Goal: Contribute content: Contribute content

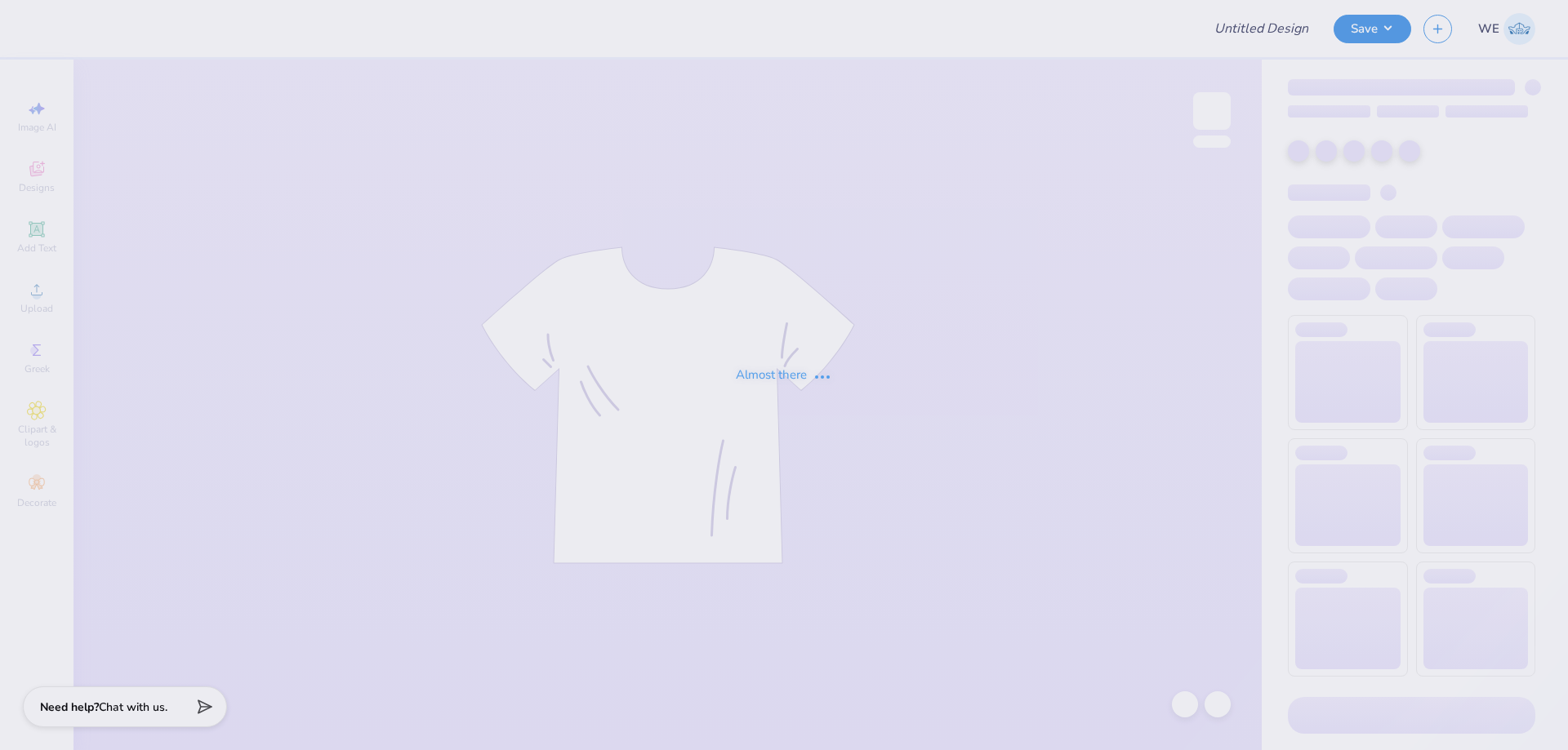
type input "Chi O t-shirts"
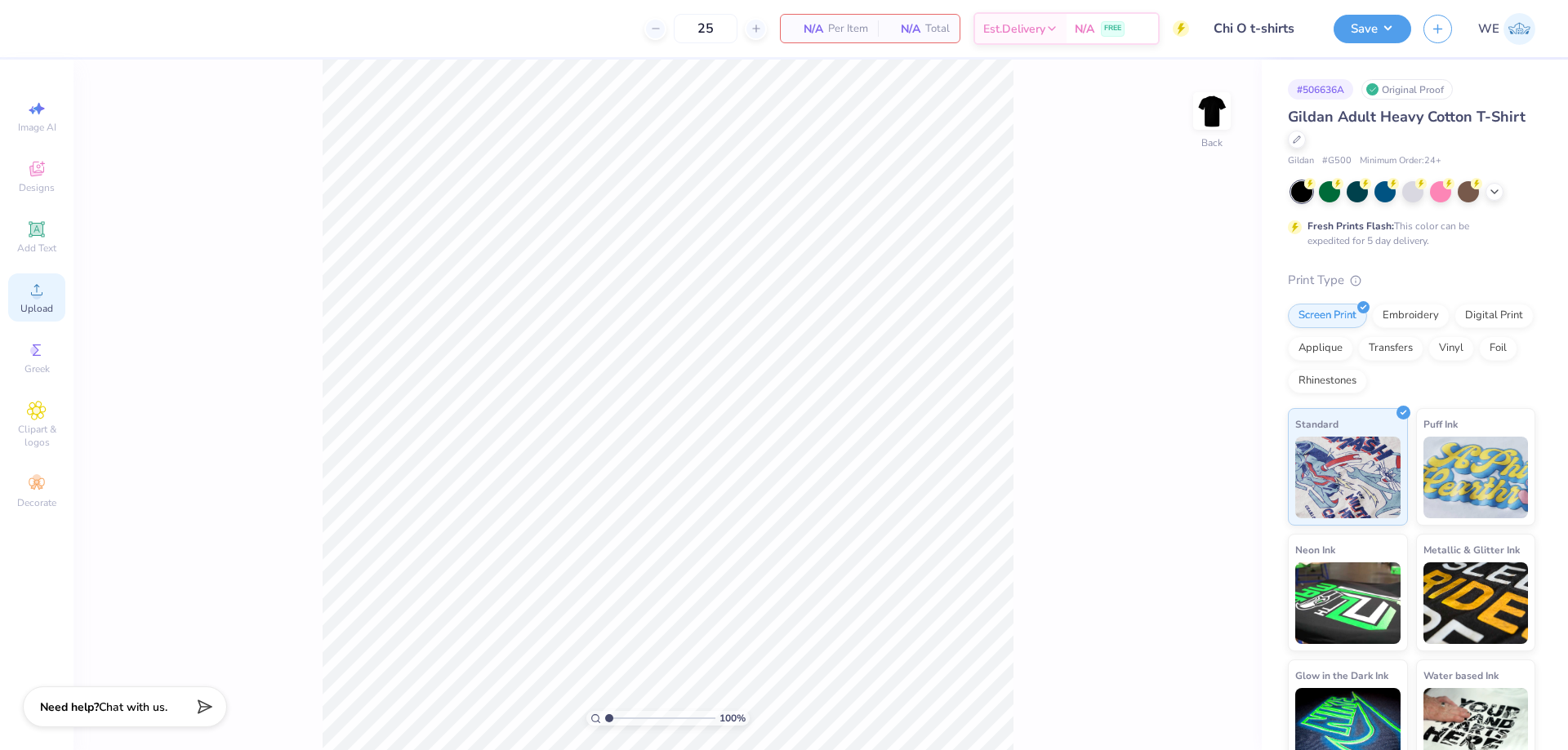
click at [26, 294] on div "Upload" at bounding box center [37, 297] width 57 height 48
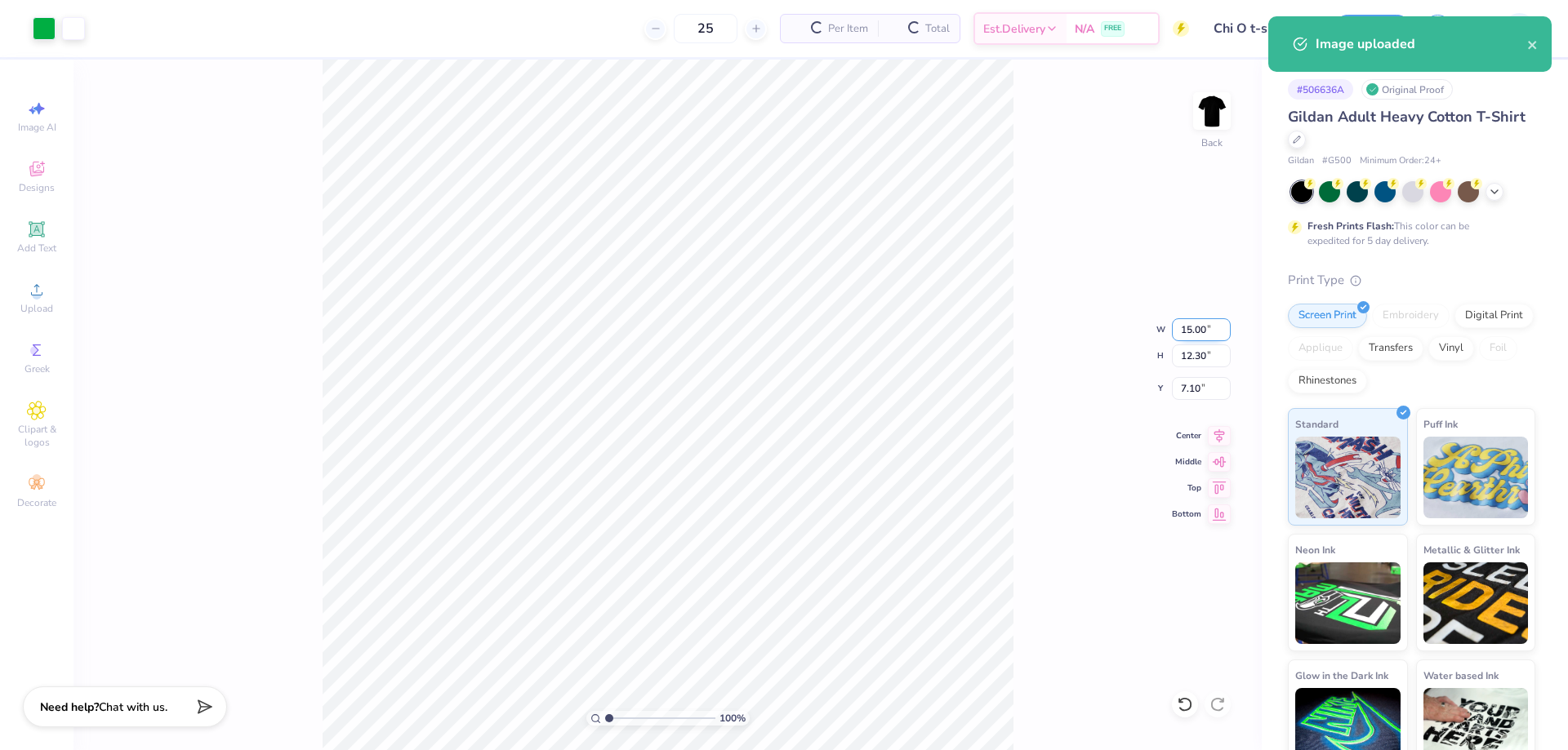
click at [1192, 331] on input "15.00" at bounding box center [1201, 330] width 59 height 23
type input "12.00"
type input "9.84"
type input "3.00"
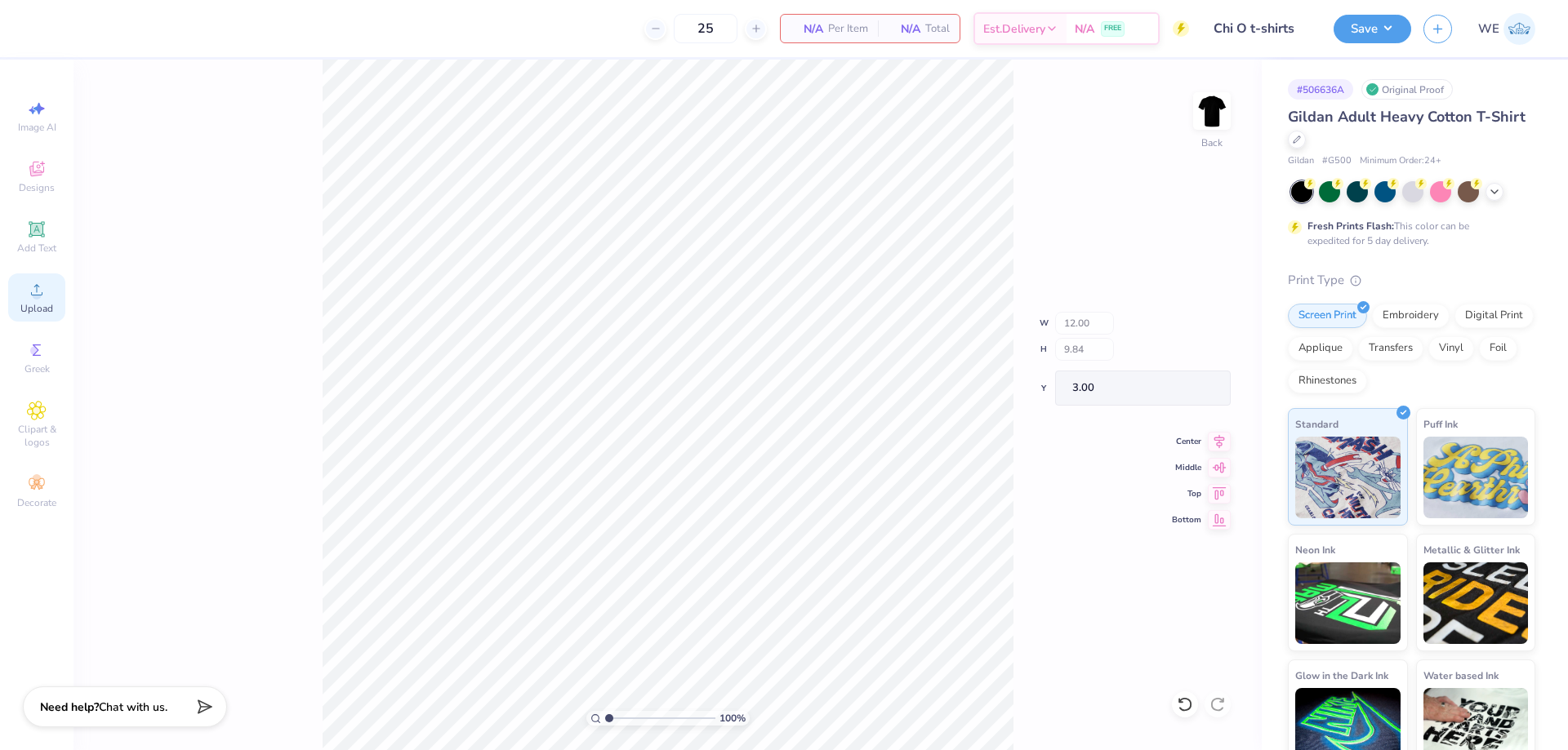
click at [46, 293] on div "Upload" at bounding box center [37, 297] width 57 height 48
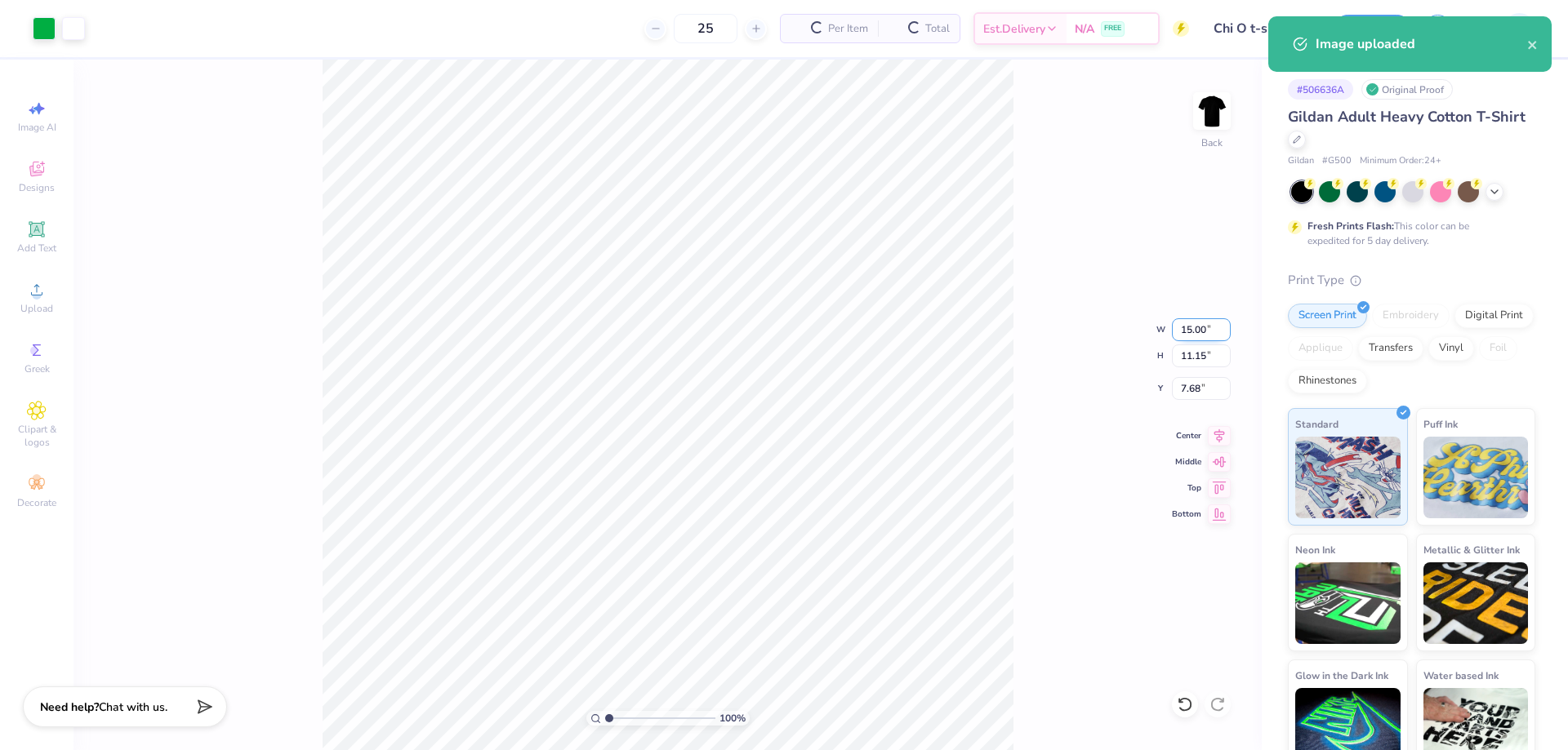
click at [1192, 338] on input "15.00" at bounding box center [1201, 330] width 59 height 23
type input "12.00"
type input "8.92"
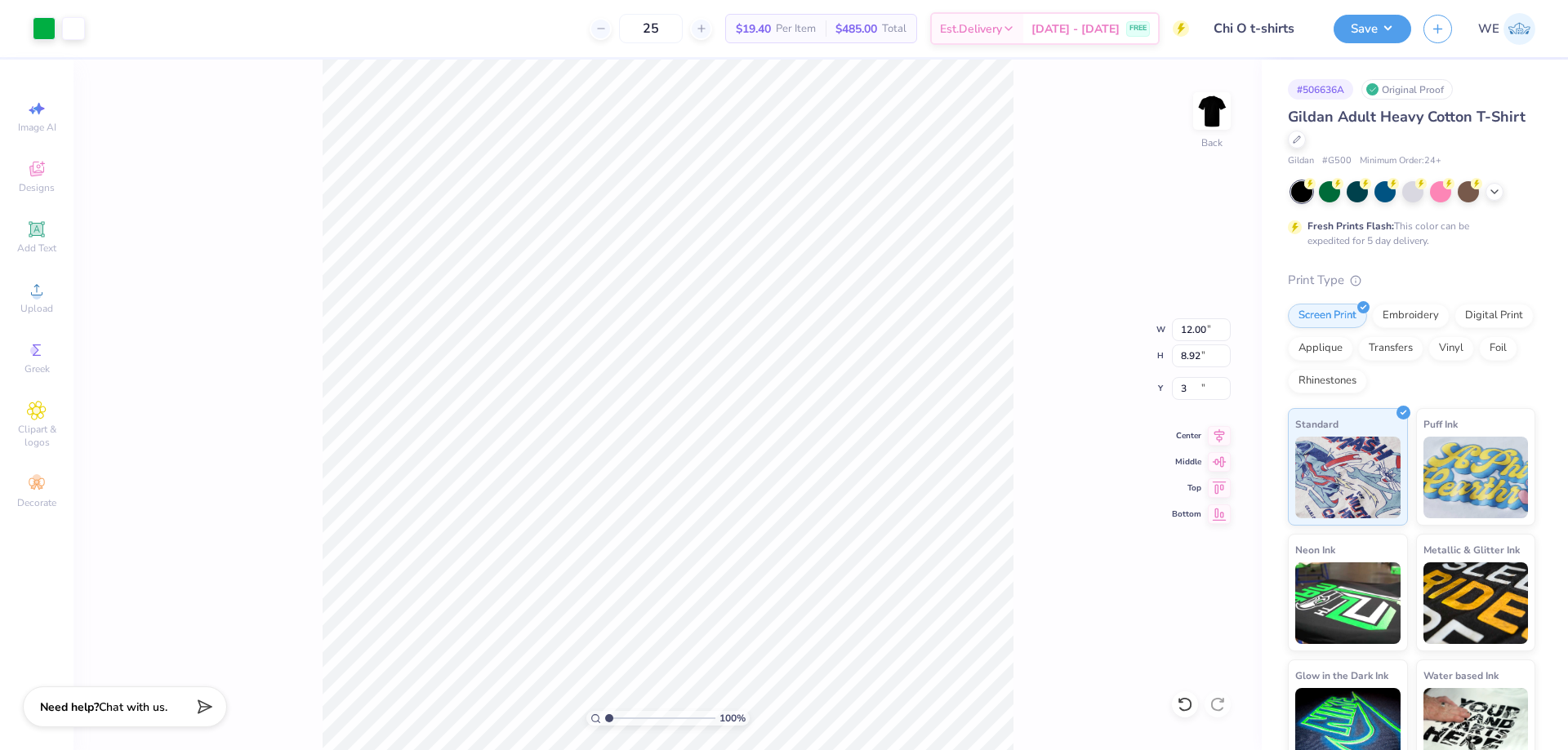
type input "3.00"
click at [1377, 27] on button "Save" at bounding box center [1372, 27] width 77 height 29
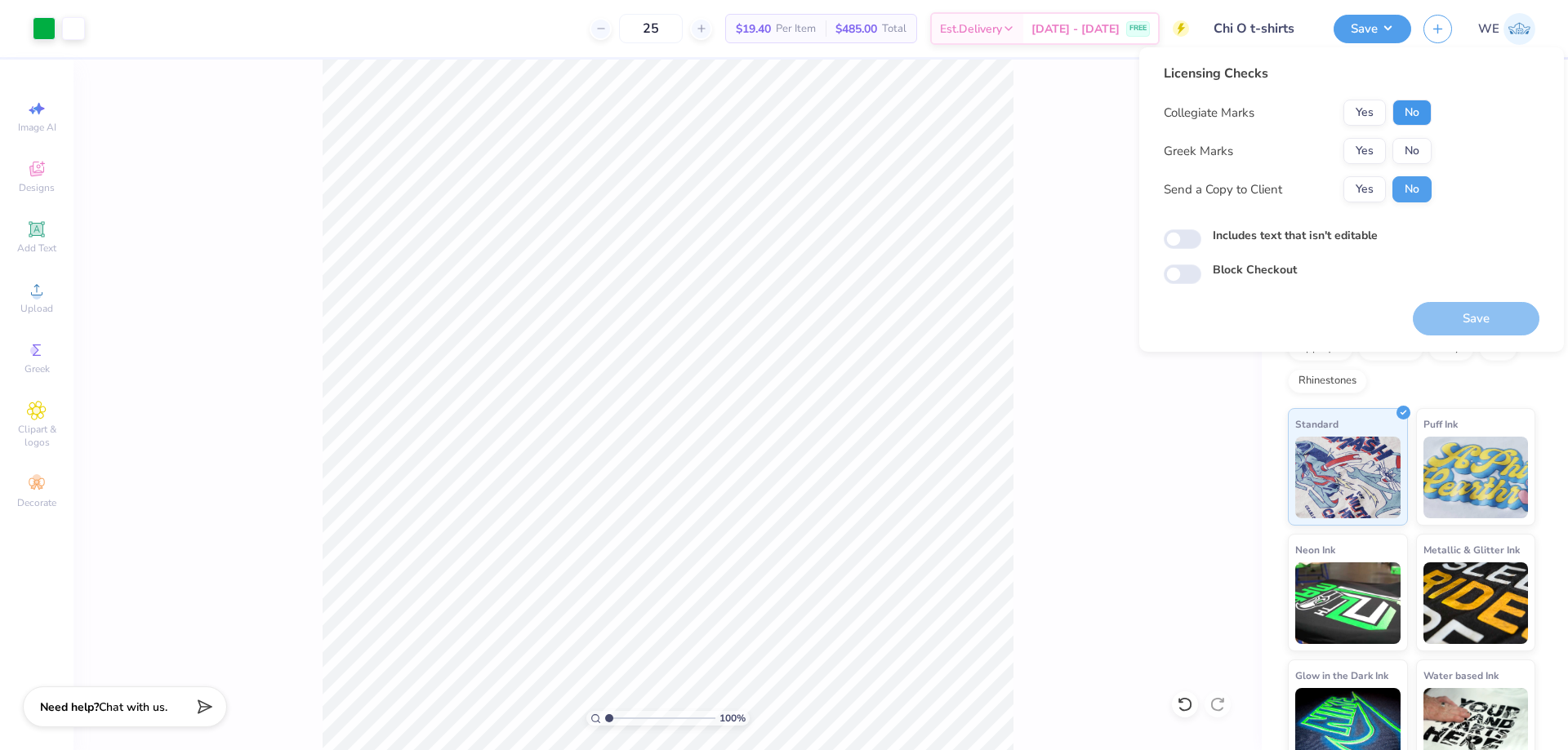
click at [1410, 107] on button "No" at bounding box center [1411, 112] width 39 height 26
click at [1371, 148] on button "Yes" at bounding box center [1364, 150] width 43 height 26
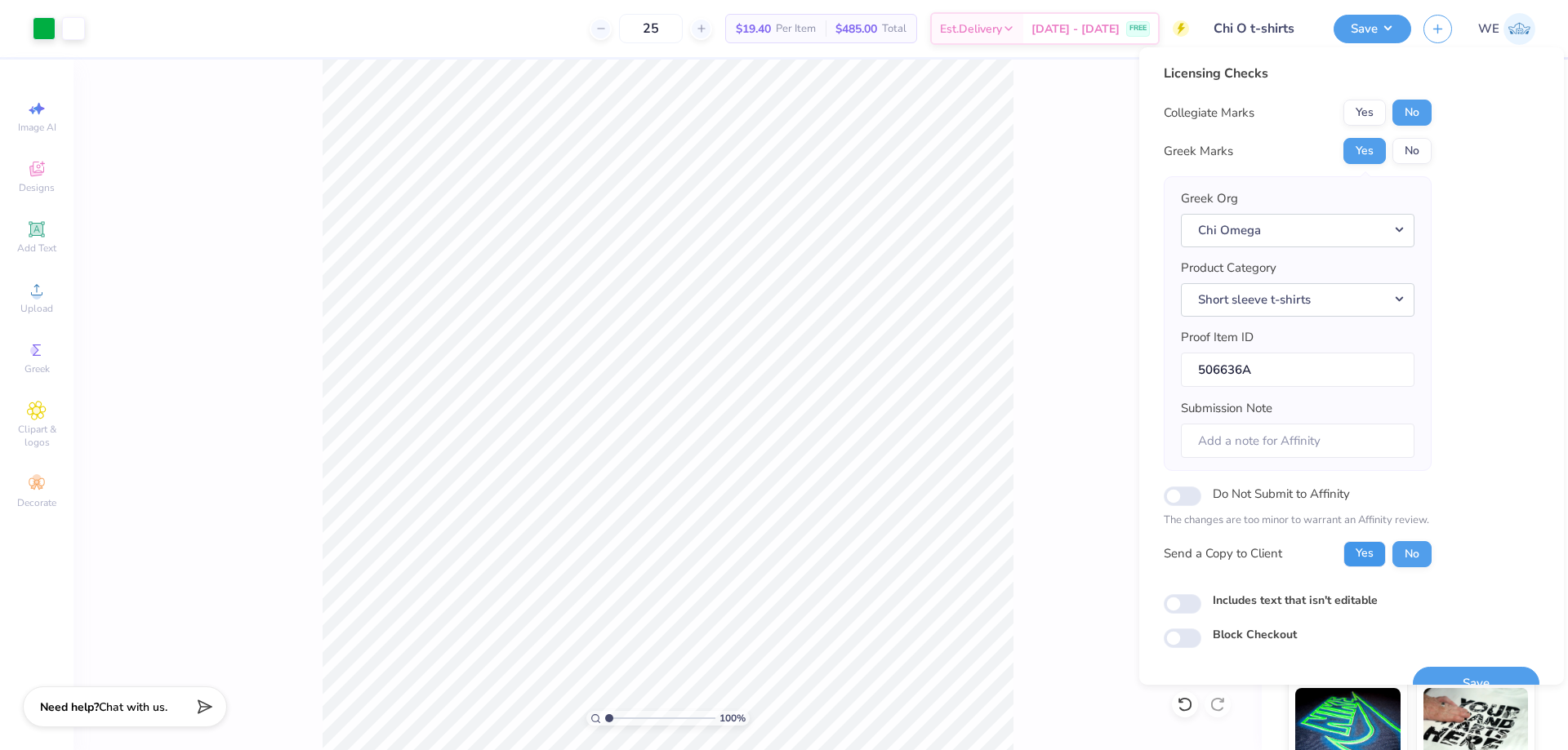
click at [1362, 555] on button "Yes" at bounding box center [1364, 554] width 43 height 26
click at [1186, 605] on input "Includes text that isn't editable" at bounding box center [1182, 603] width 38 height 19
checkbox input "true"
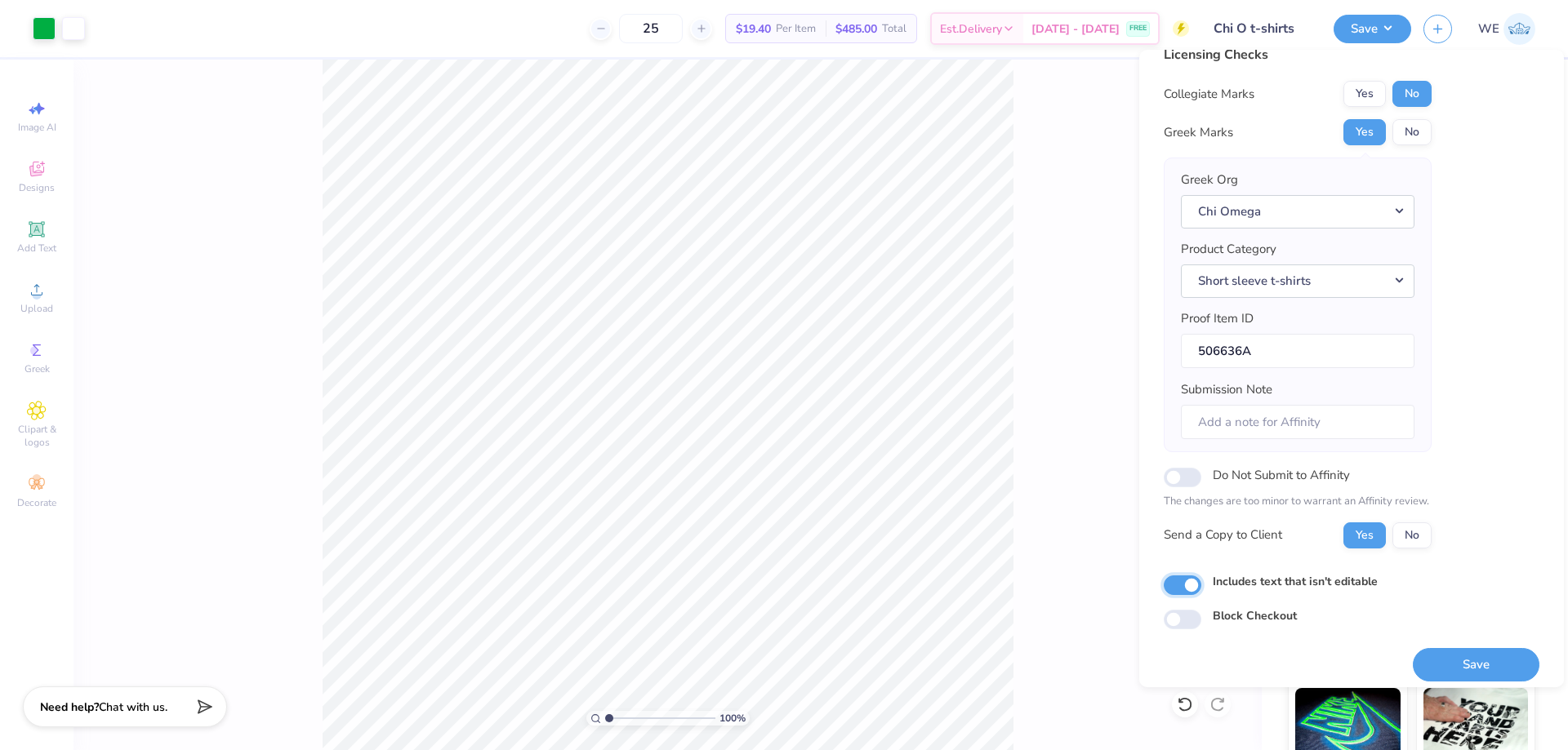
scroll to position [31, 0]
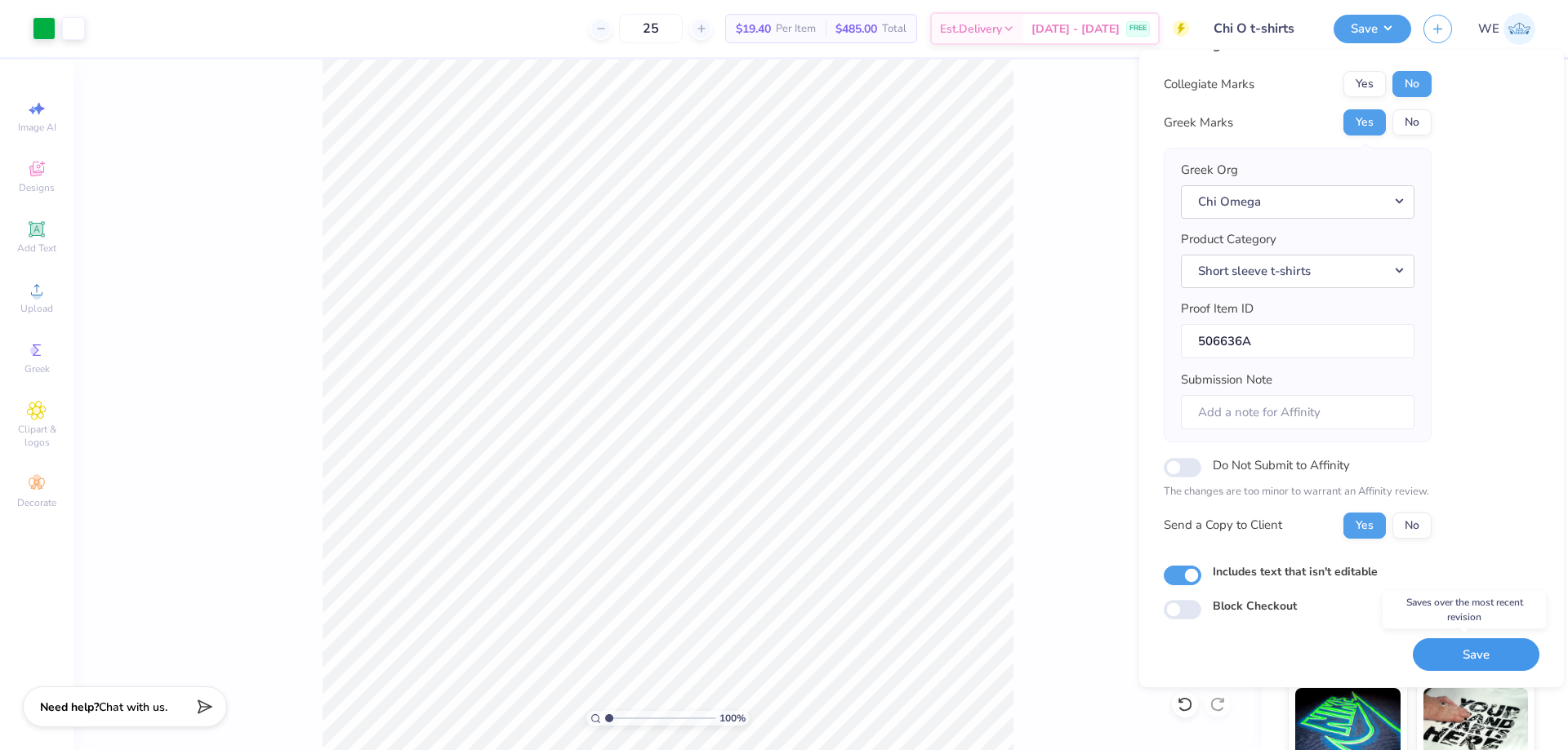
click at [1459, 660] on button "Save" at bounding box center [1476, 655] width 127 height 34
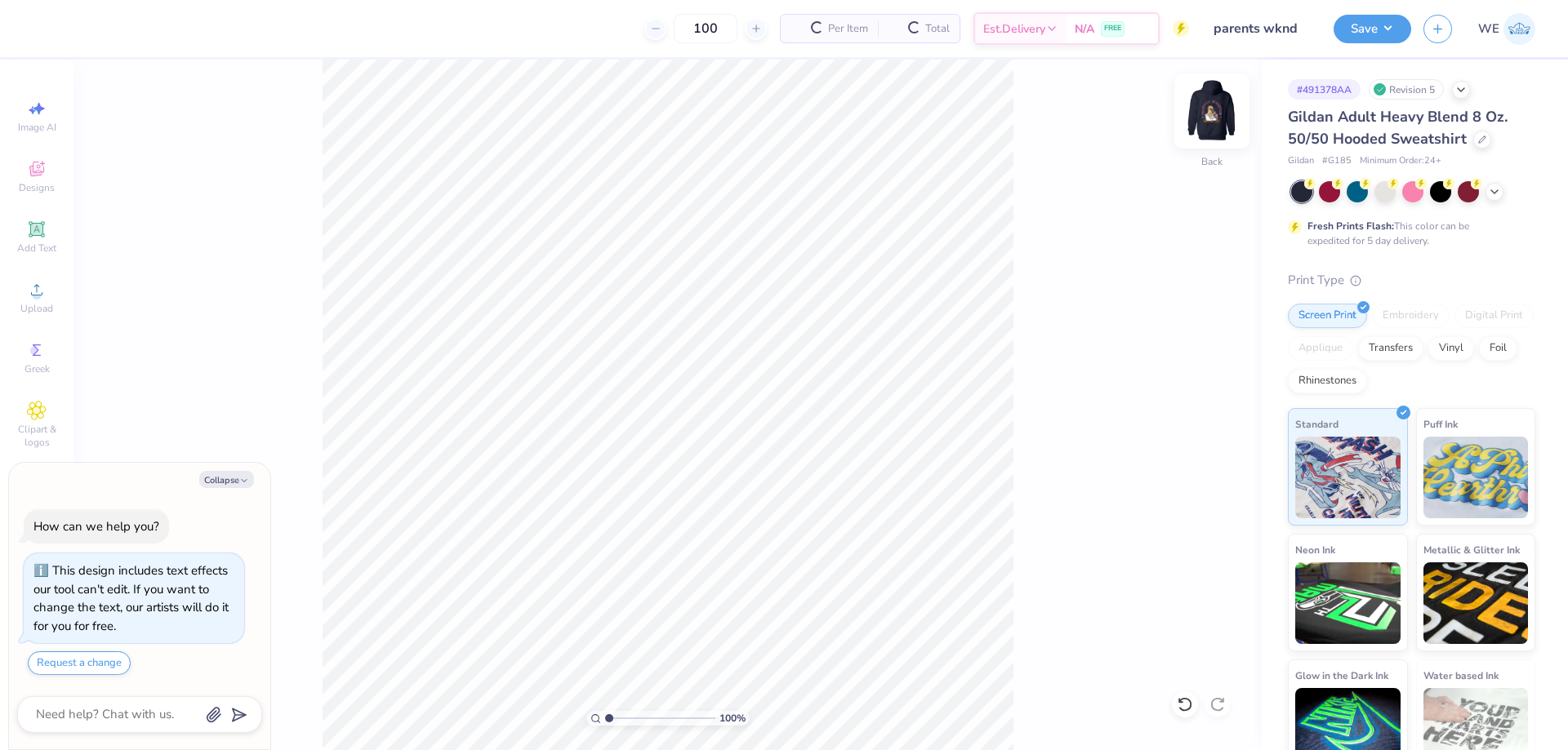
click at [1224, 104] on img at bounding box center [1211, 111] width 65 height 65
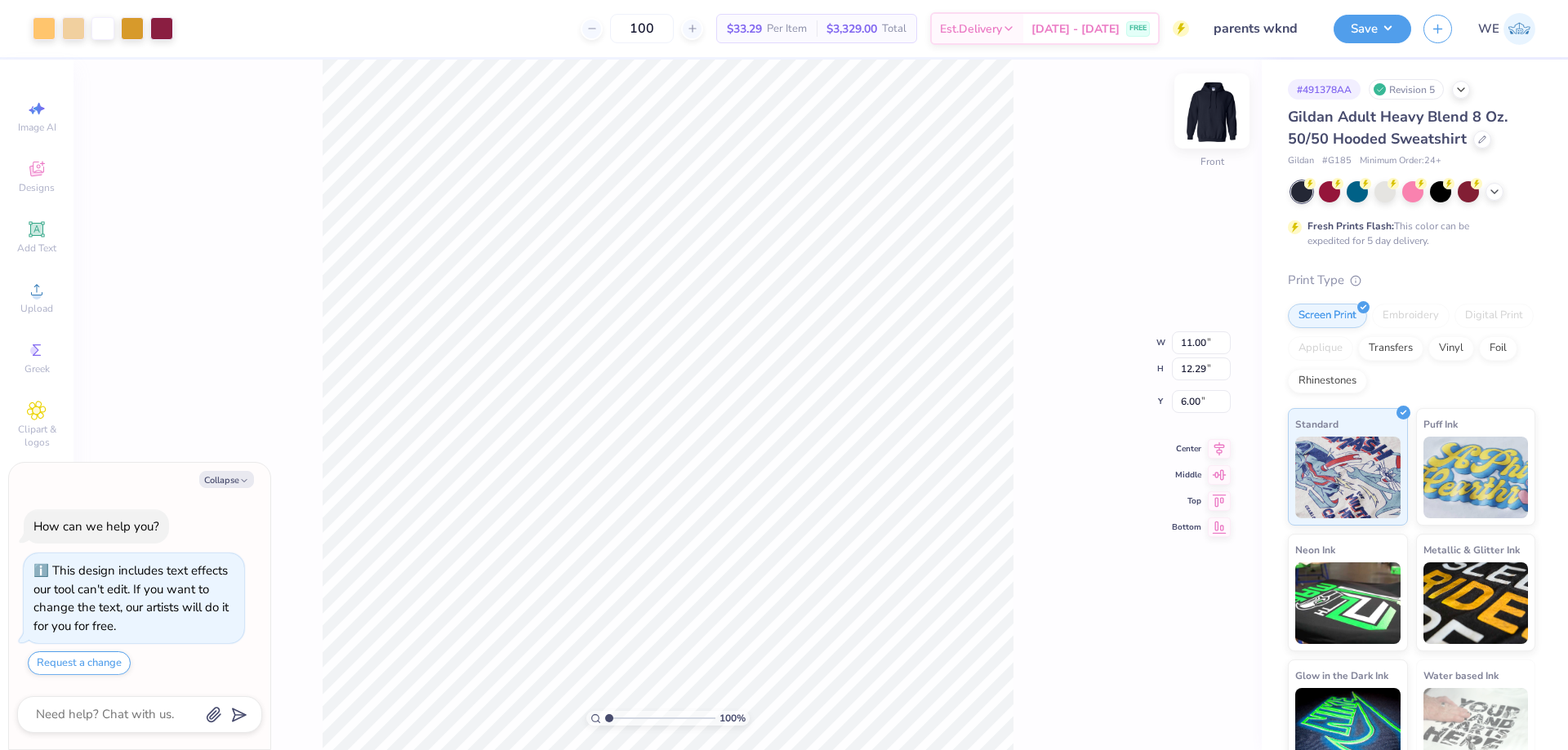
click at [1202, 115] on img at bounding box center [1211, 111] width 65 height 65
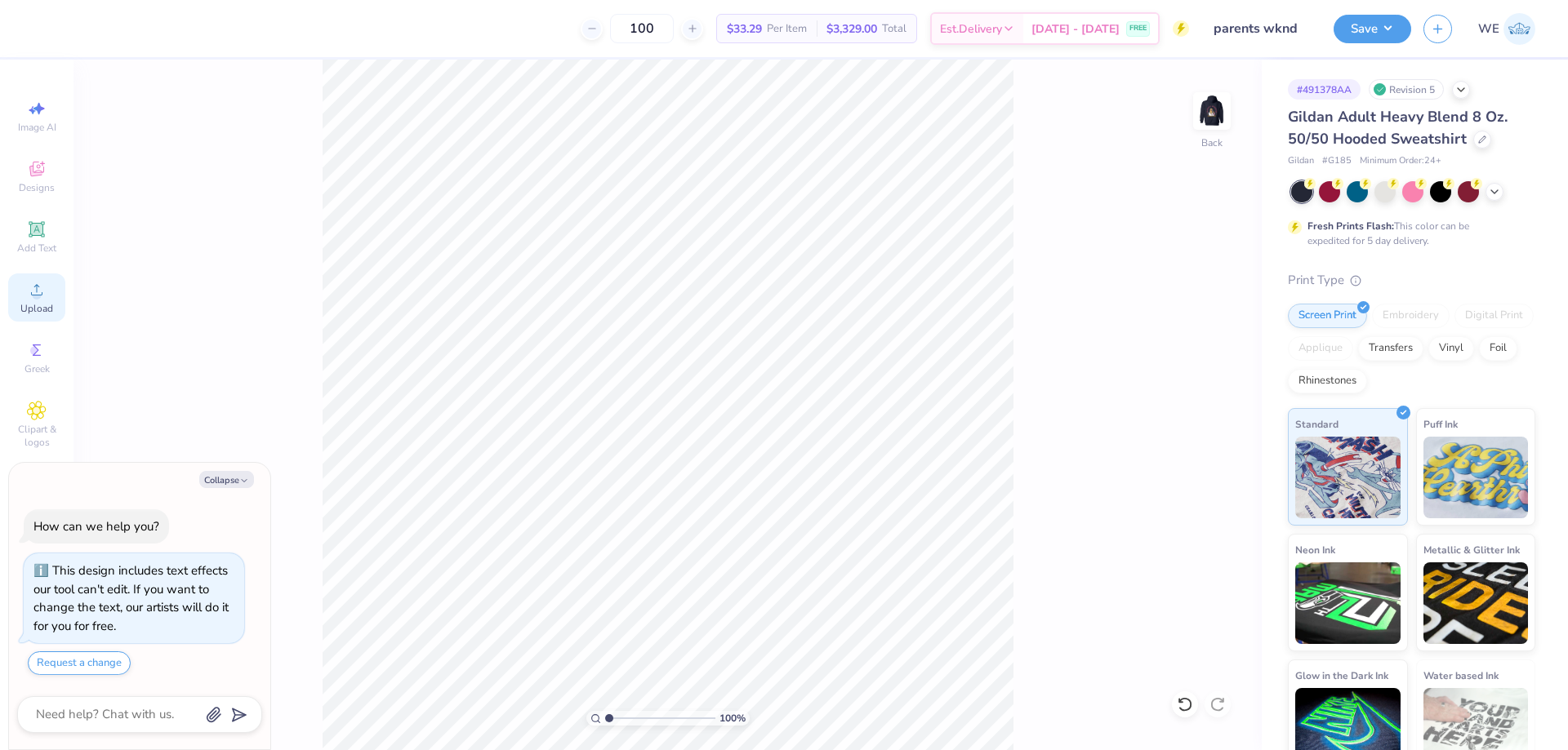
click at [30, 291] on icon at bounding box center [36, 289] width 19 height 19
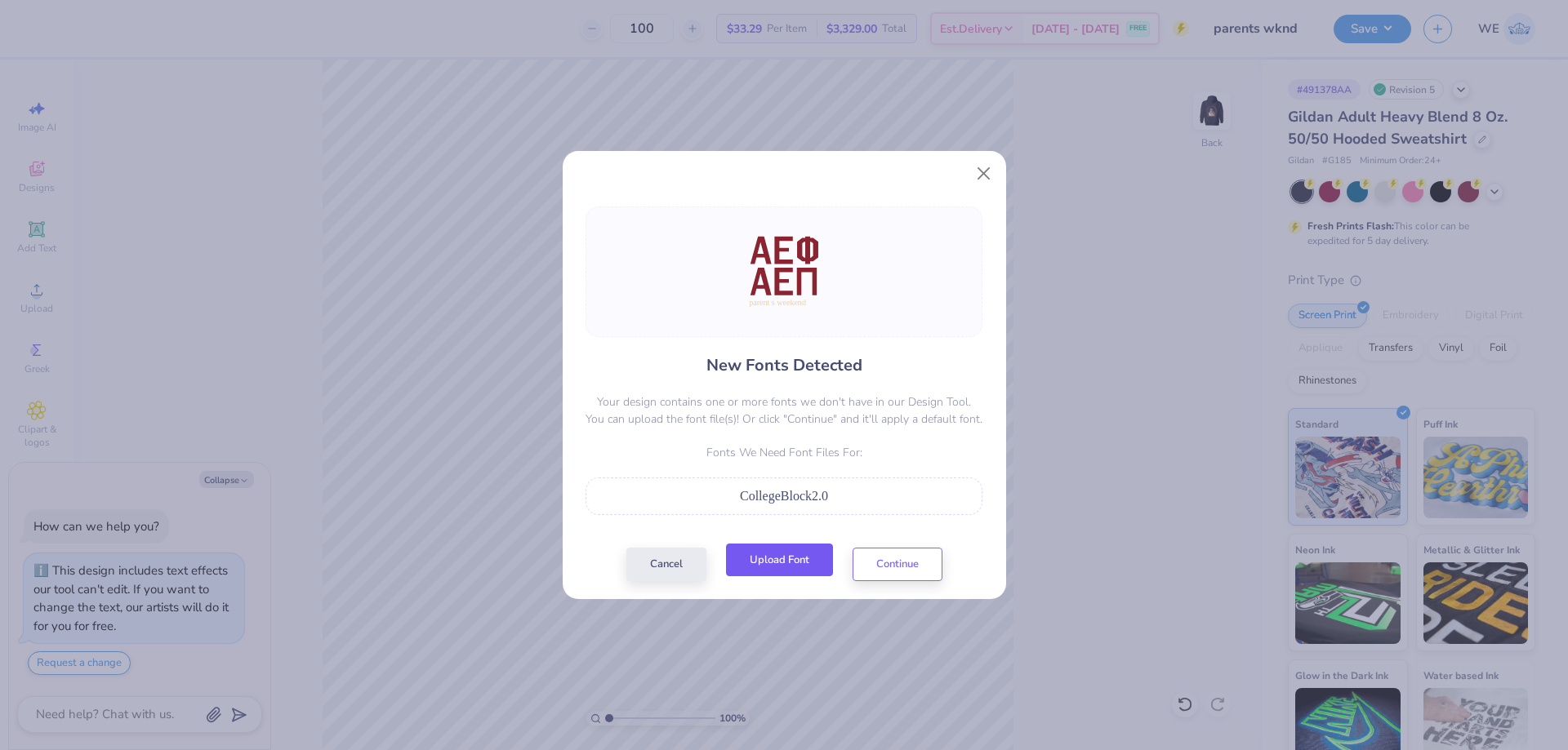
click at [818, 566] on button "Upload Font" at bounding box center [779, 560] width 107 height 34
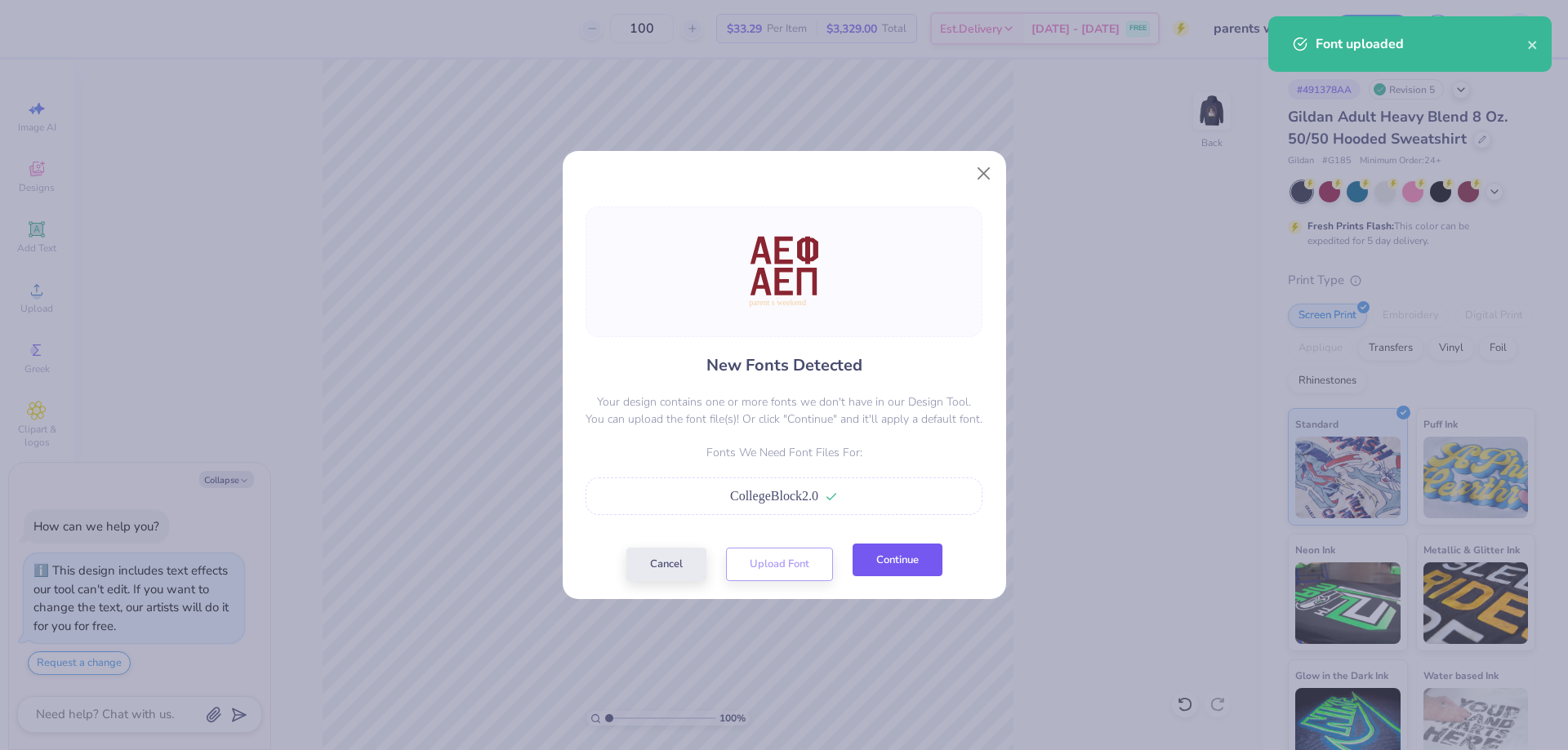
click at [894, 560] on button "Continue" at bounding box center [897, 560] width 90 height 34
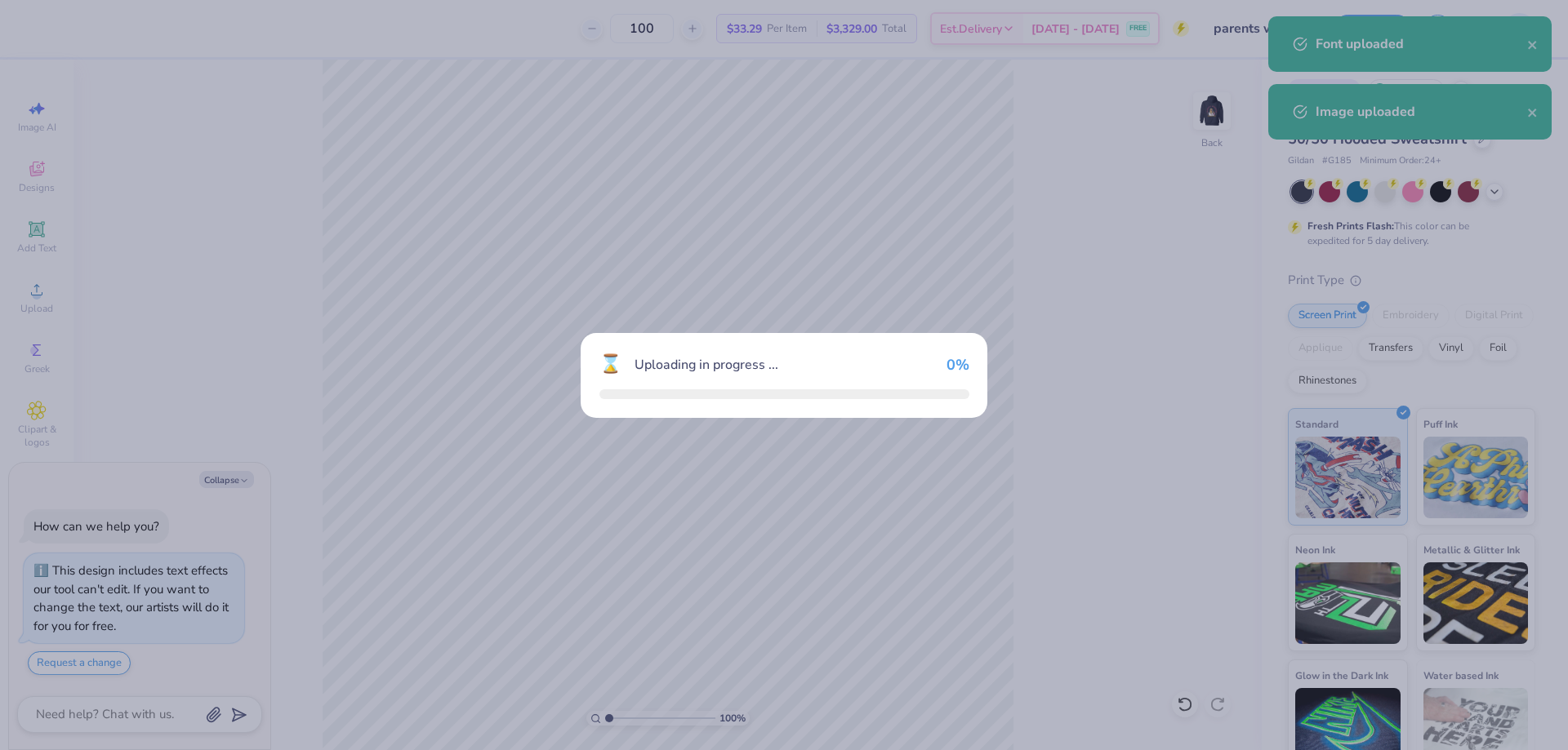
type textarea "x"
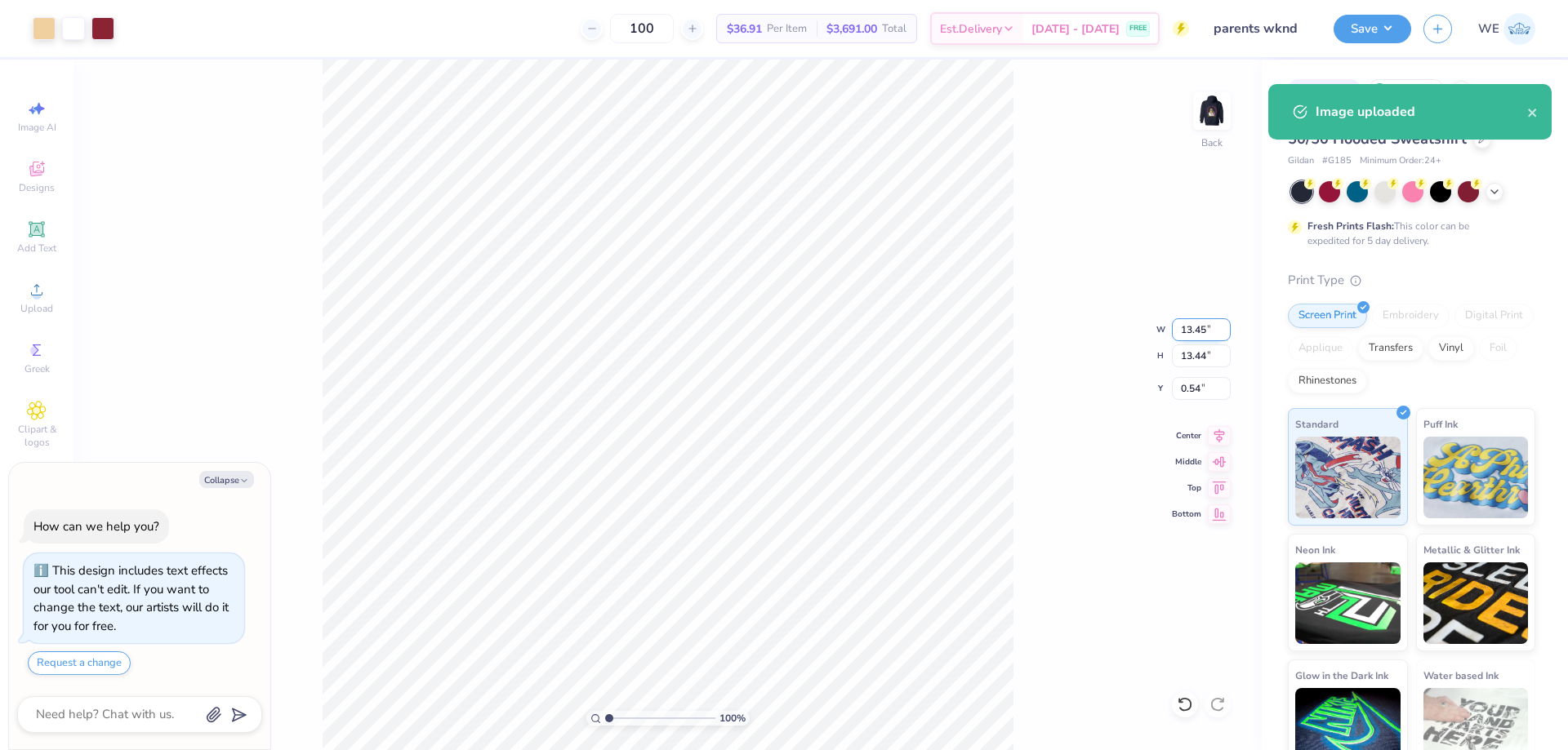
click at [1196, 334] on input "13.45" at bounding box center [1201, 330] width 59 height 23
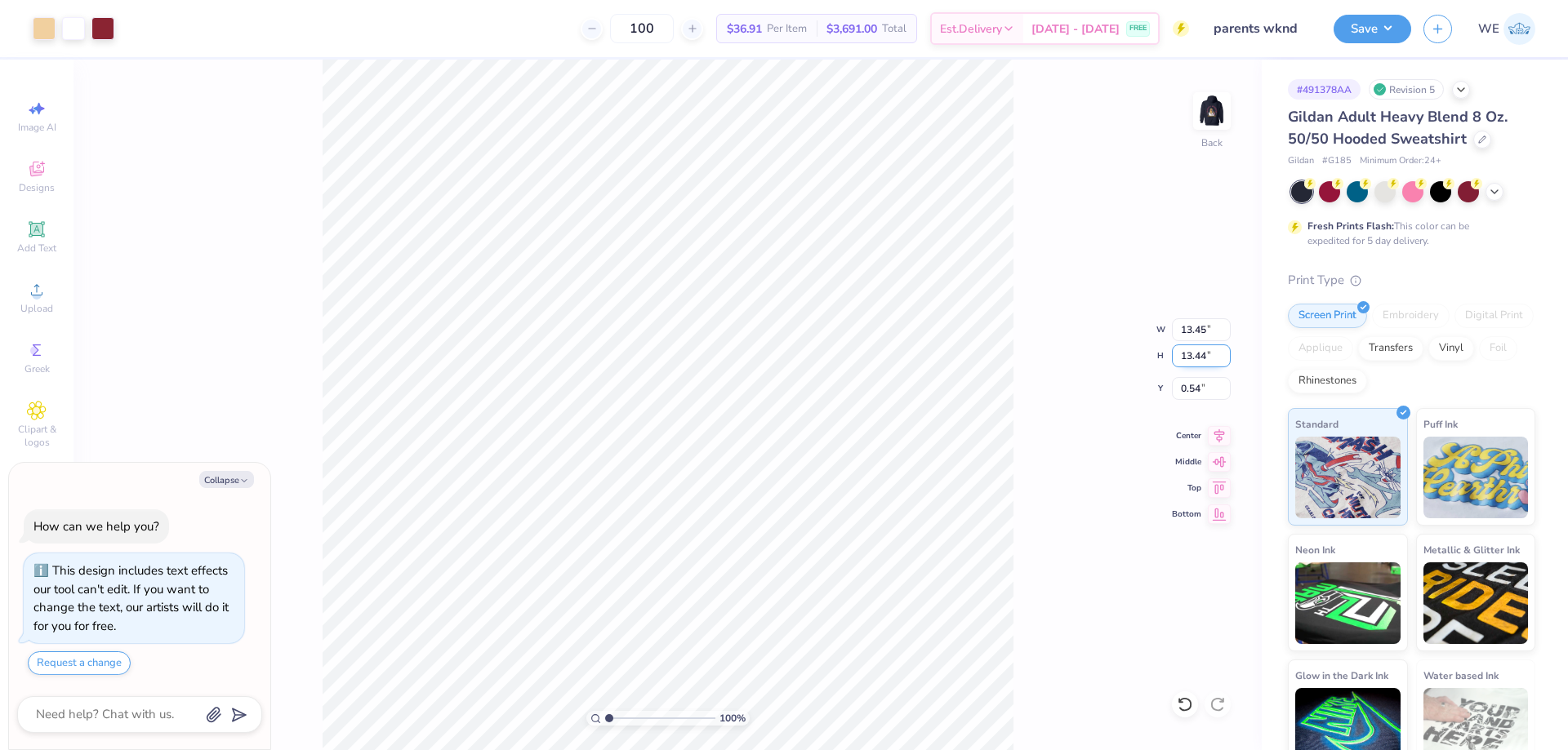
click at [1187, 354] on input "13.44" at bounding box center [1201, 356] width 59 height 23
type input "3.5"
type textarea "x"
type input "3.50"
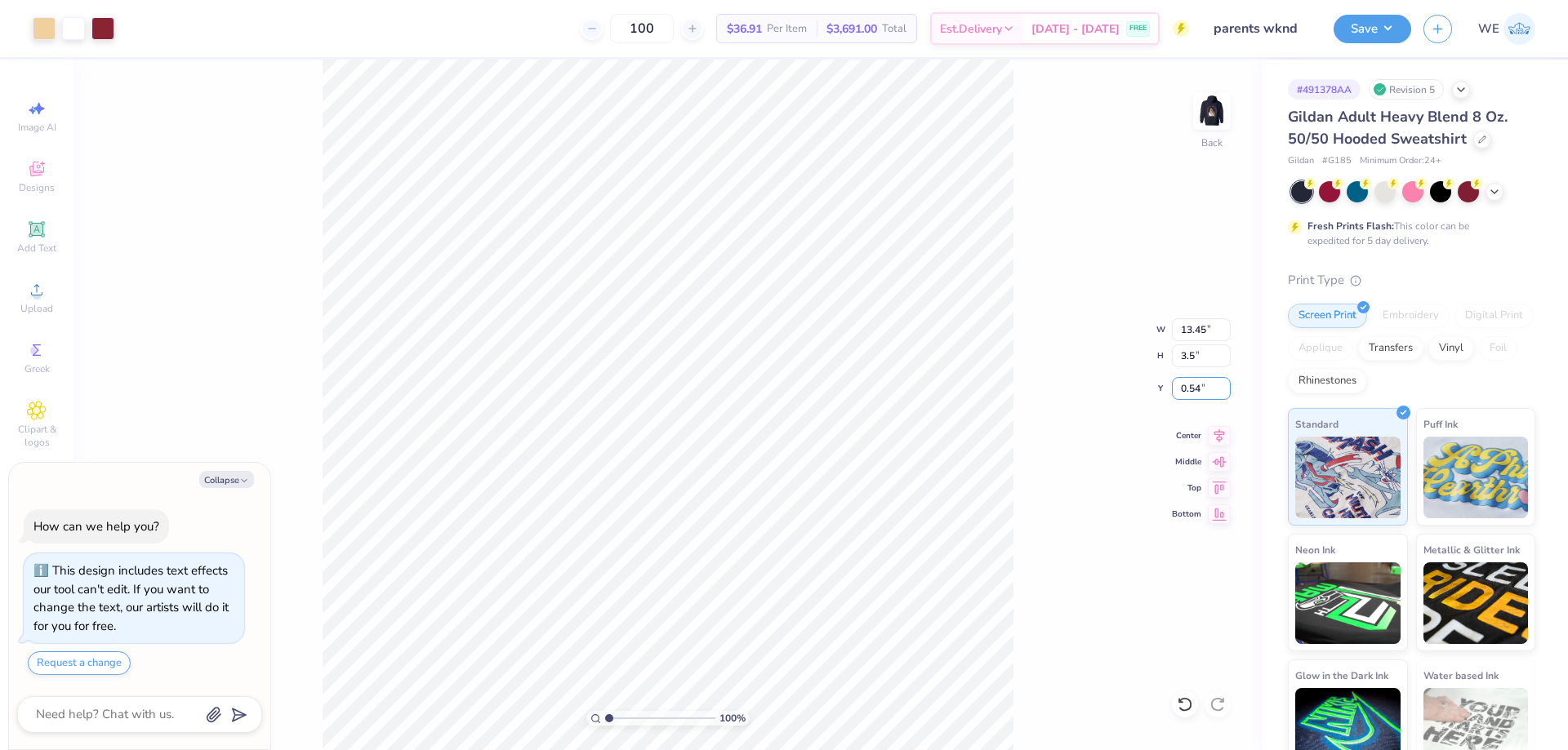
type input "5.50"
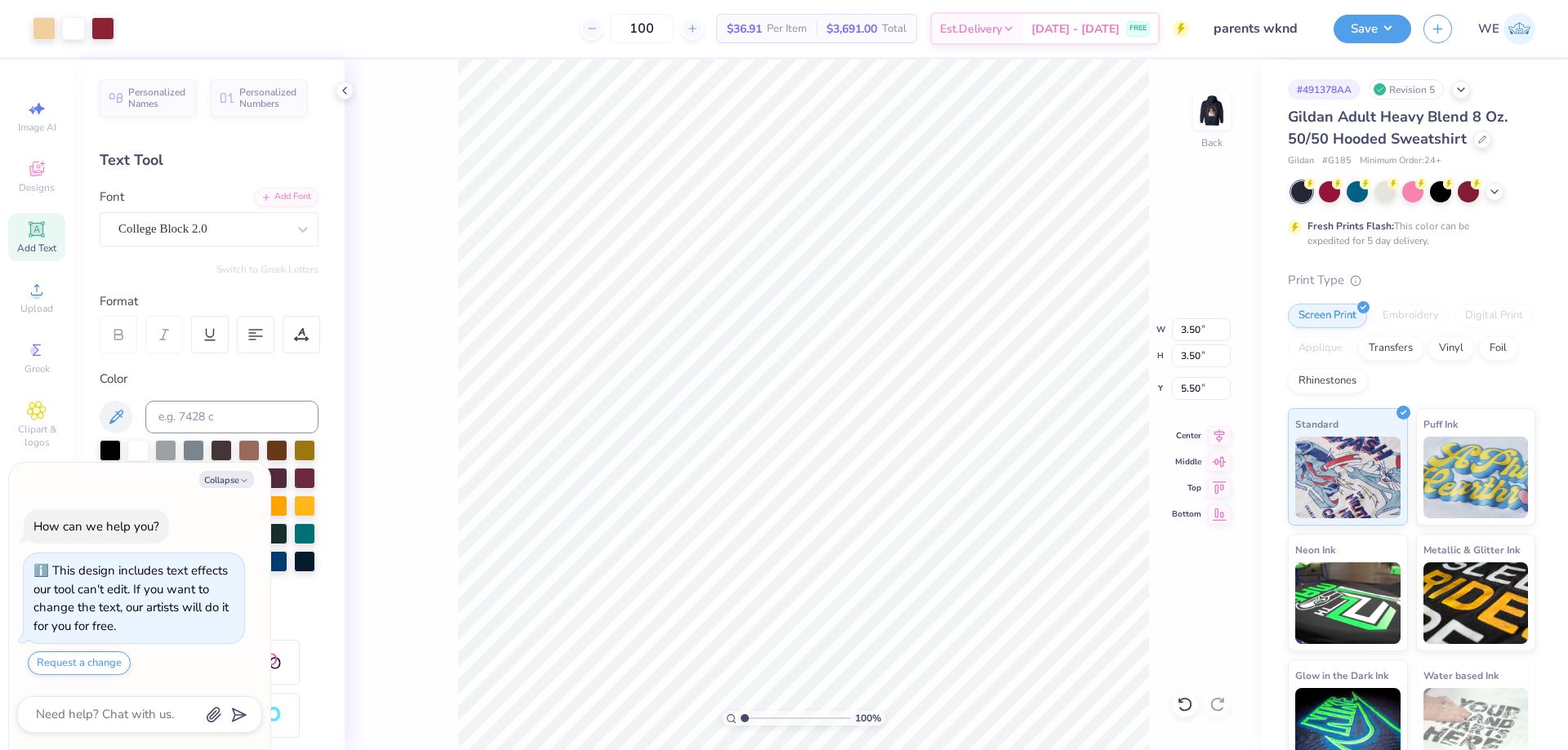
type textarea "x"
click at [1198, 393] on input "5.09" at bounding box center [1201, 388] width 59 height 23
type input "3"
type textarea "x"
type input "3.00"
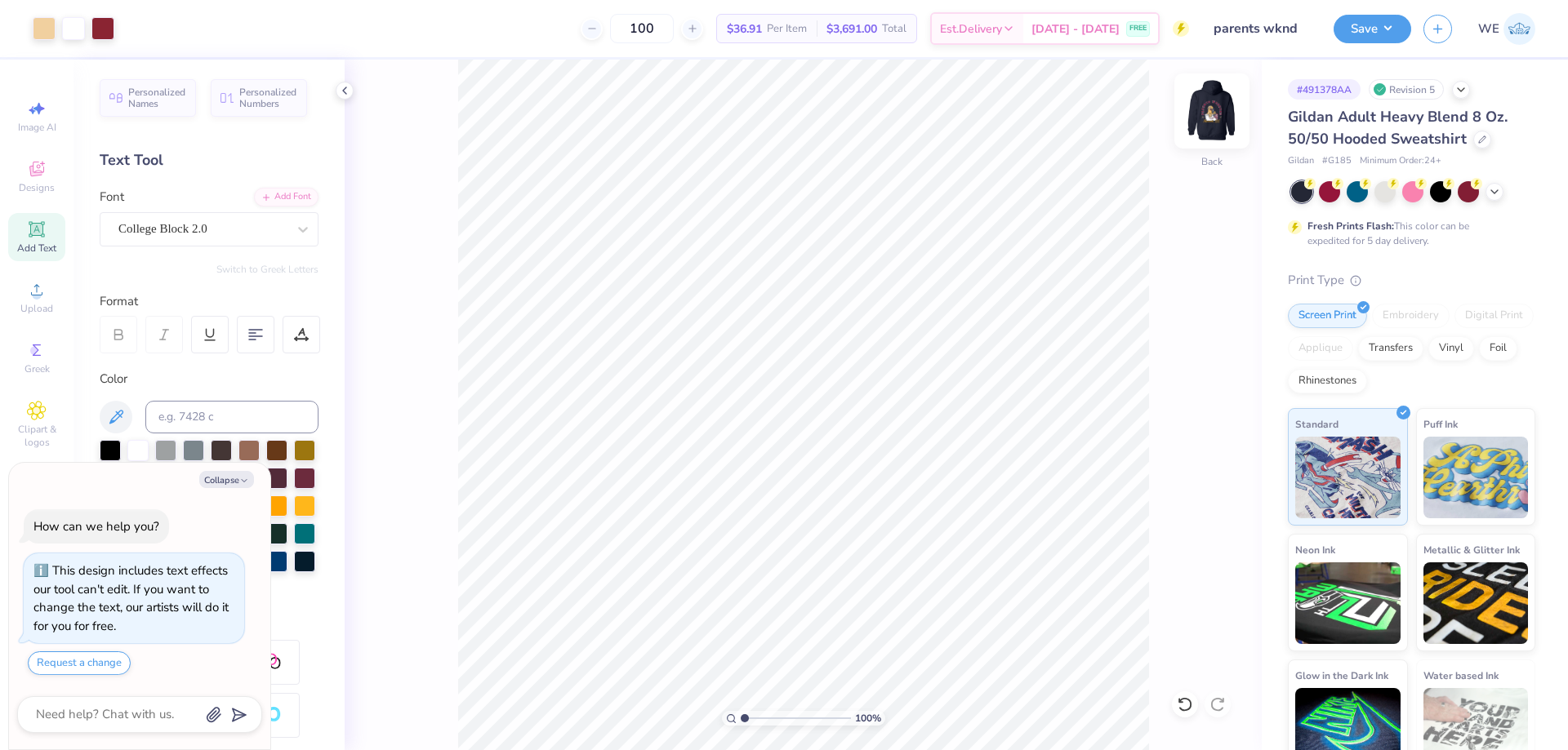
click at [1217, 103] on img at bounding box center [1211, 111] width 65 height 65
click at [348, 86] on icon at bounding box center [345, 91] width 13 height 13
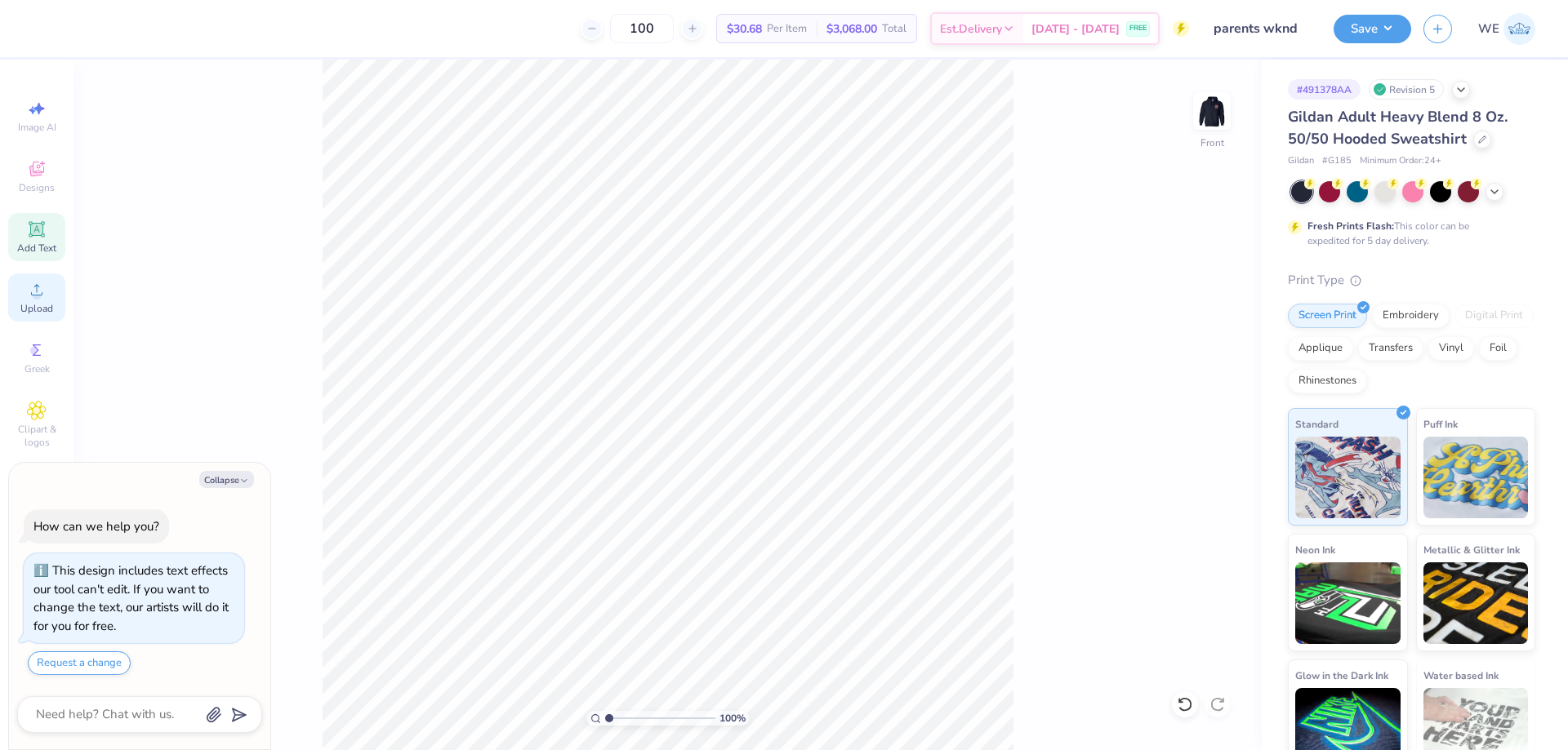
click at [47, 303] on span "Upload" at bounding box center [36, 309] width 33 height 13
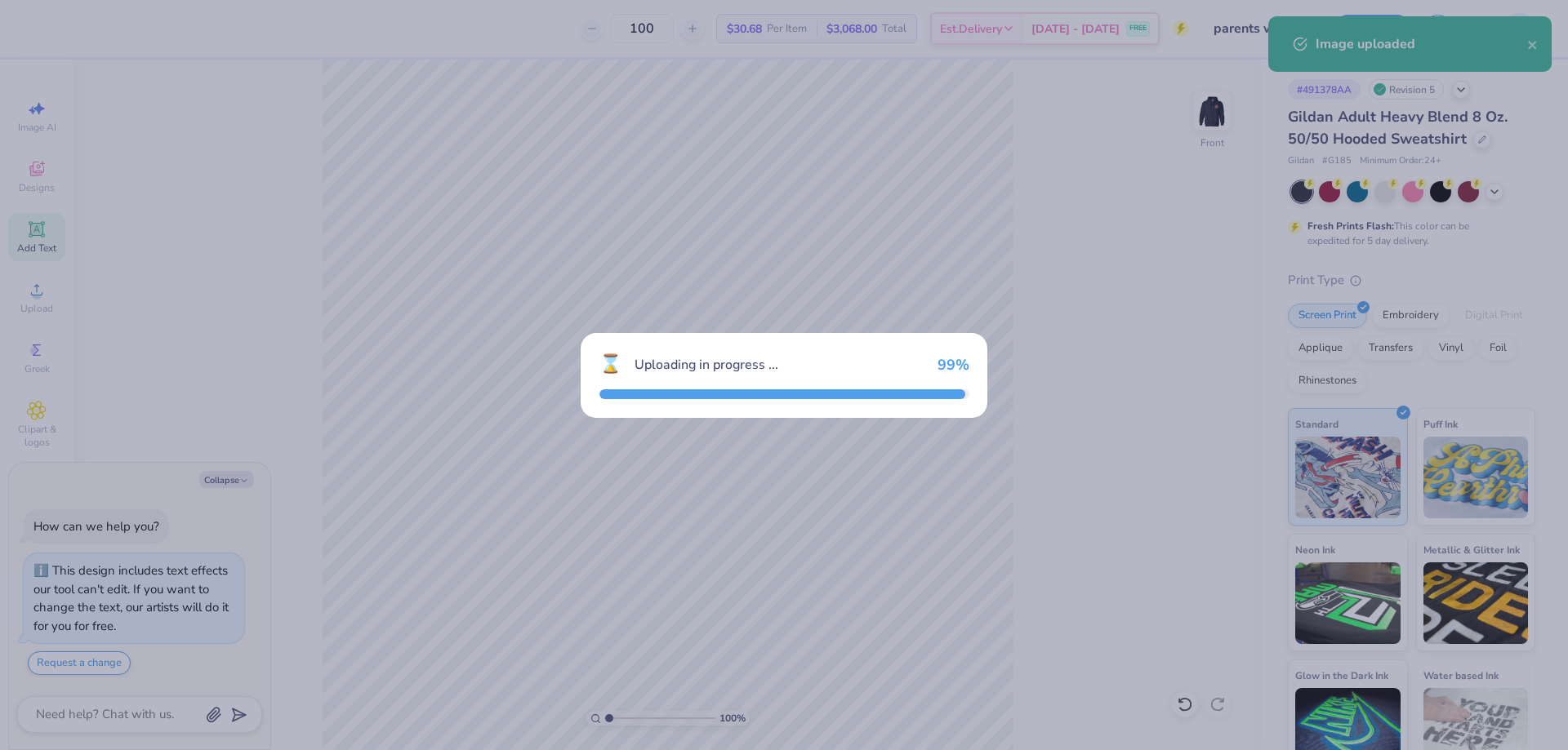
type textarea "x"
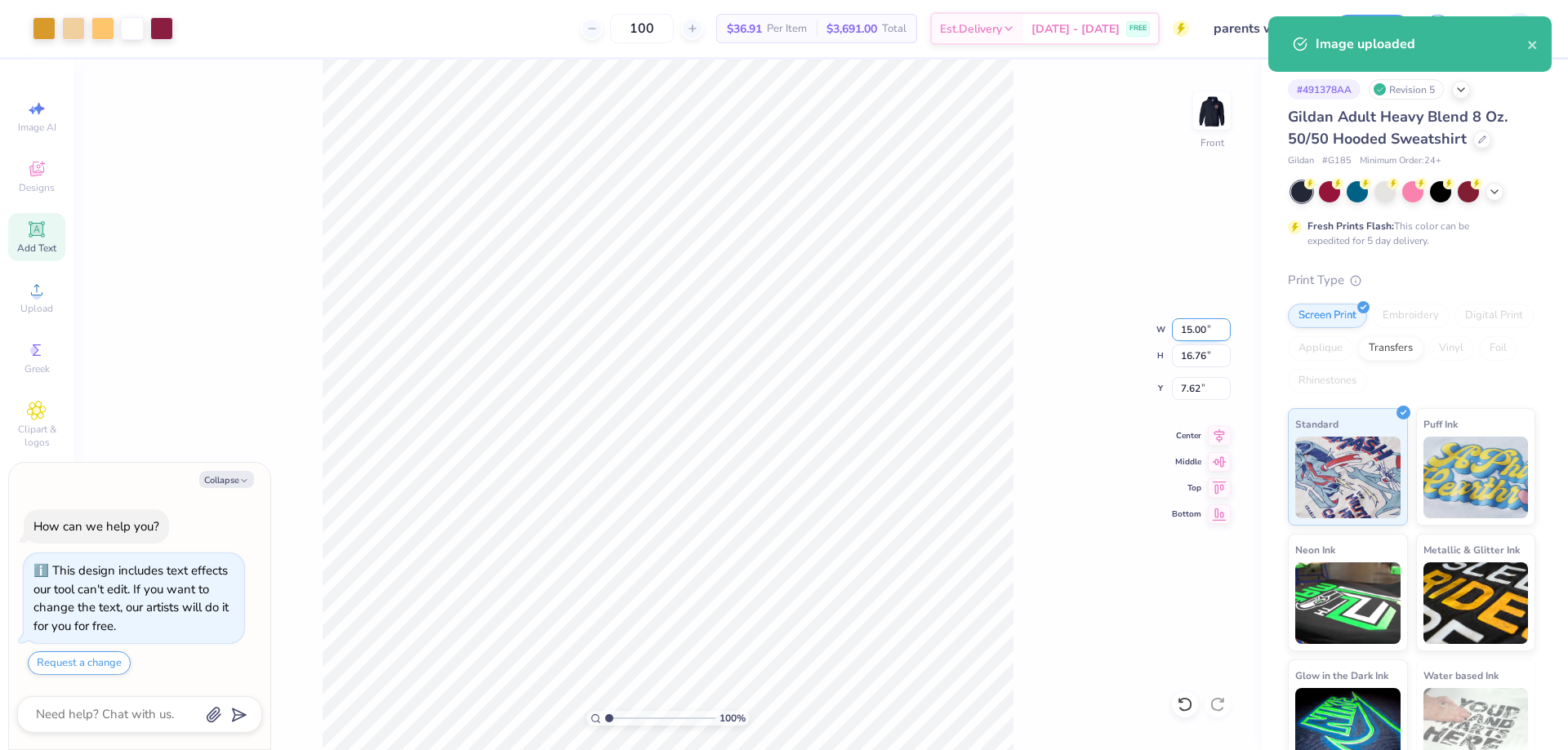
click at [1190, 331] on input "15.00" at bounding box center [1201, 330] width 59 height 23
type input "11"
type input "9.85"
type textarea "x"
type input "11.00"
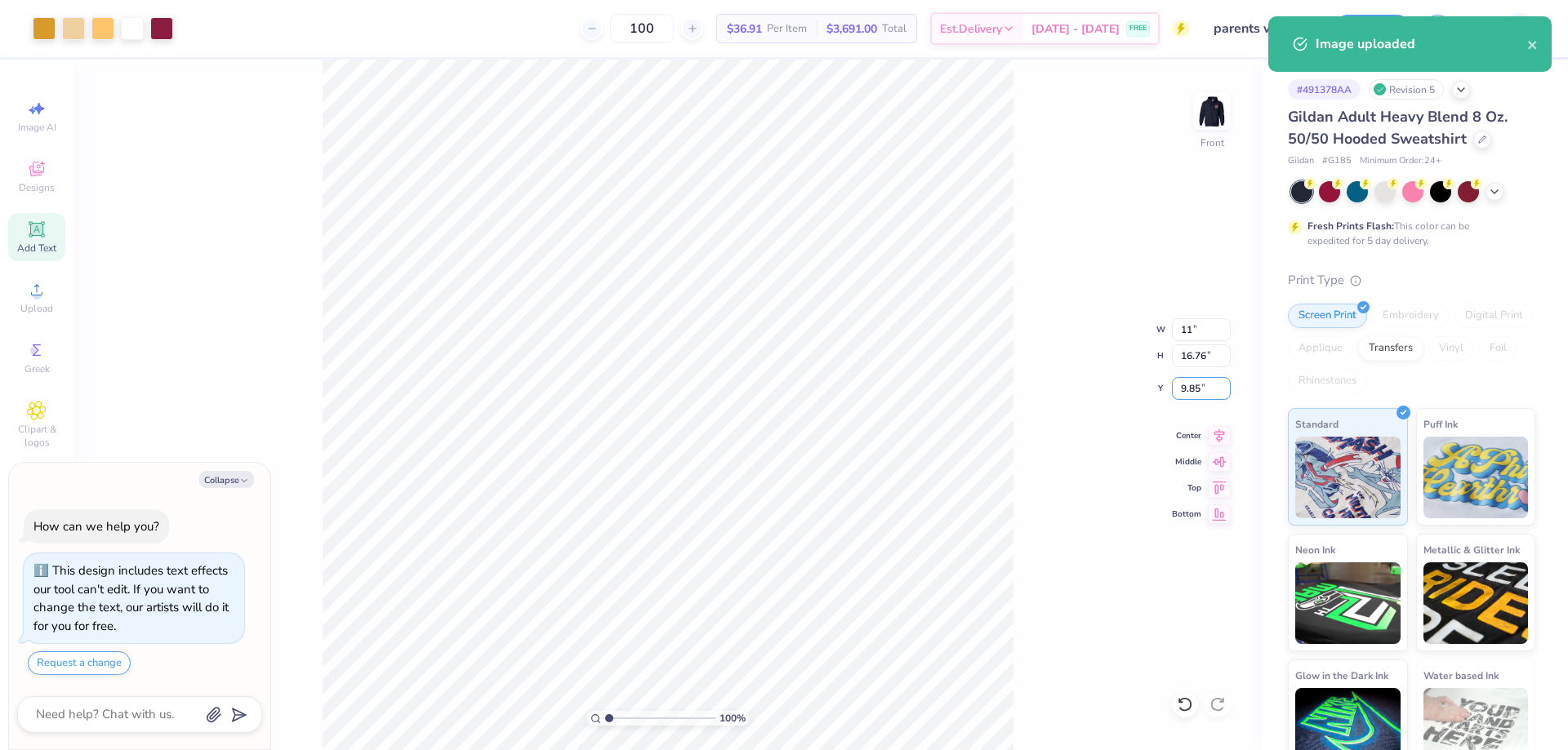
type input "12.30"
type input "3"
type textarea "x"
type input "6.00"
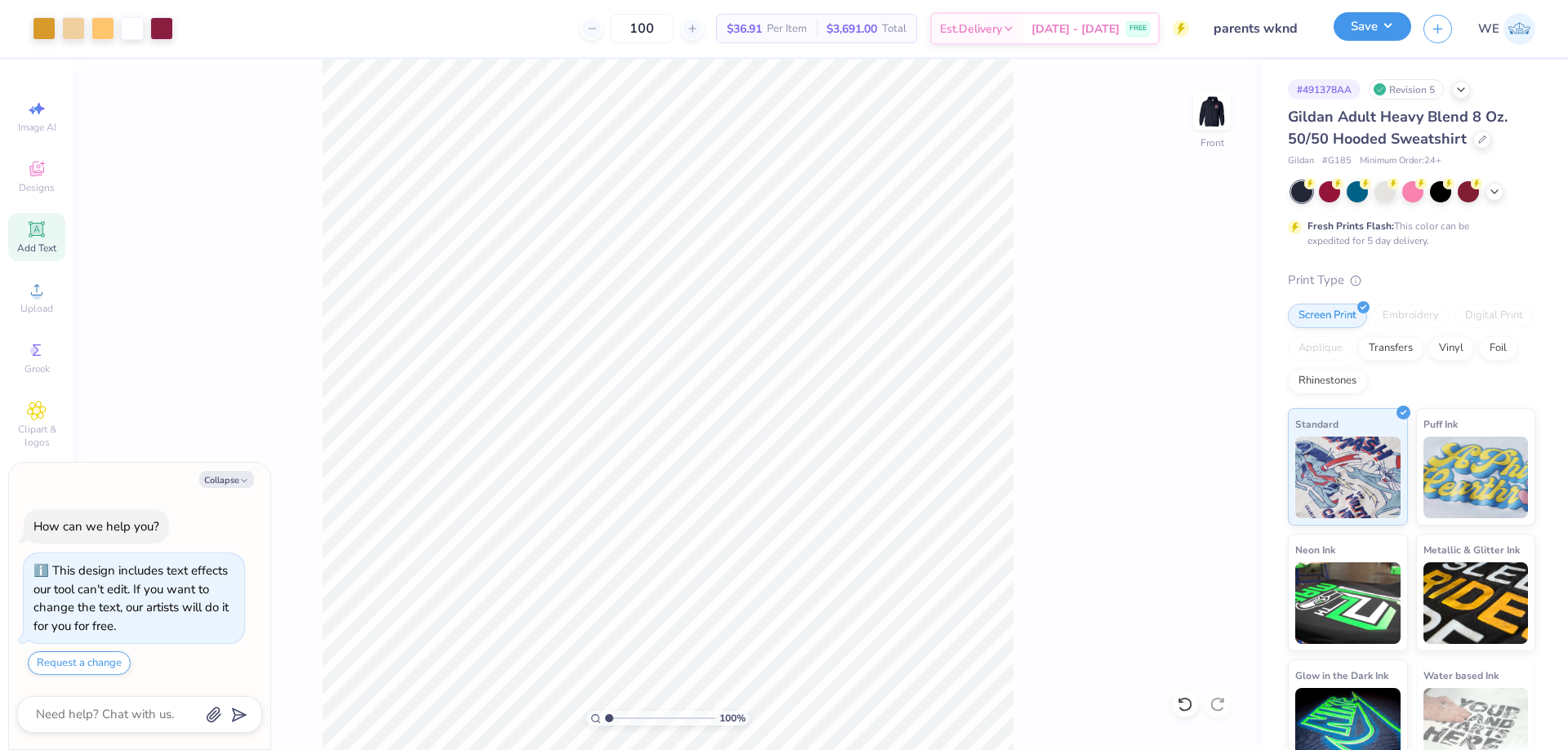
click at [1395, 25] on button "Save" at bounding box center [1372, 27] width 77 height 29
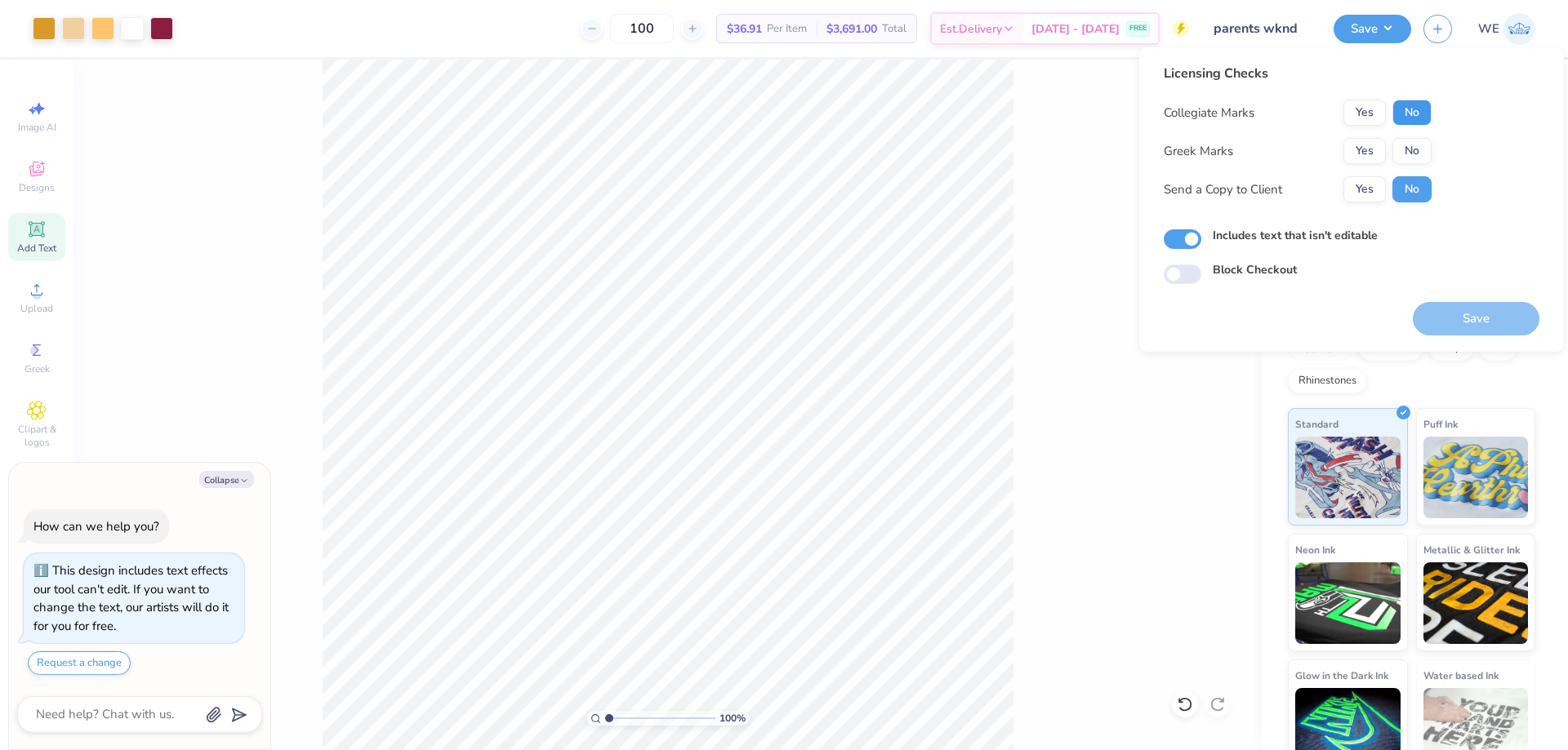
click at [1405, 112] on button "No" at bounding box center [1411, 112] width 39 height 26
click at [1374, 149] on button "Yes" at bounding box center [1364, 150] width 43 height 26
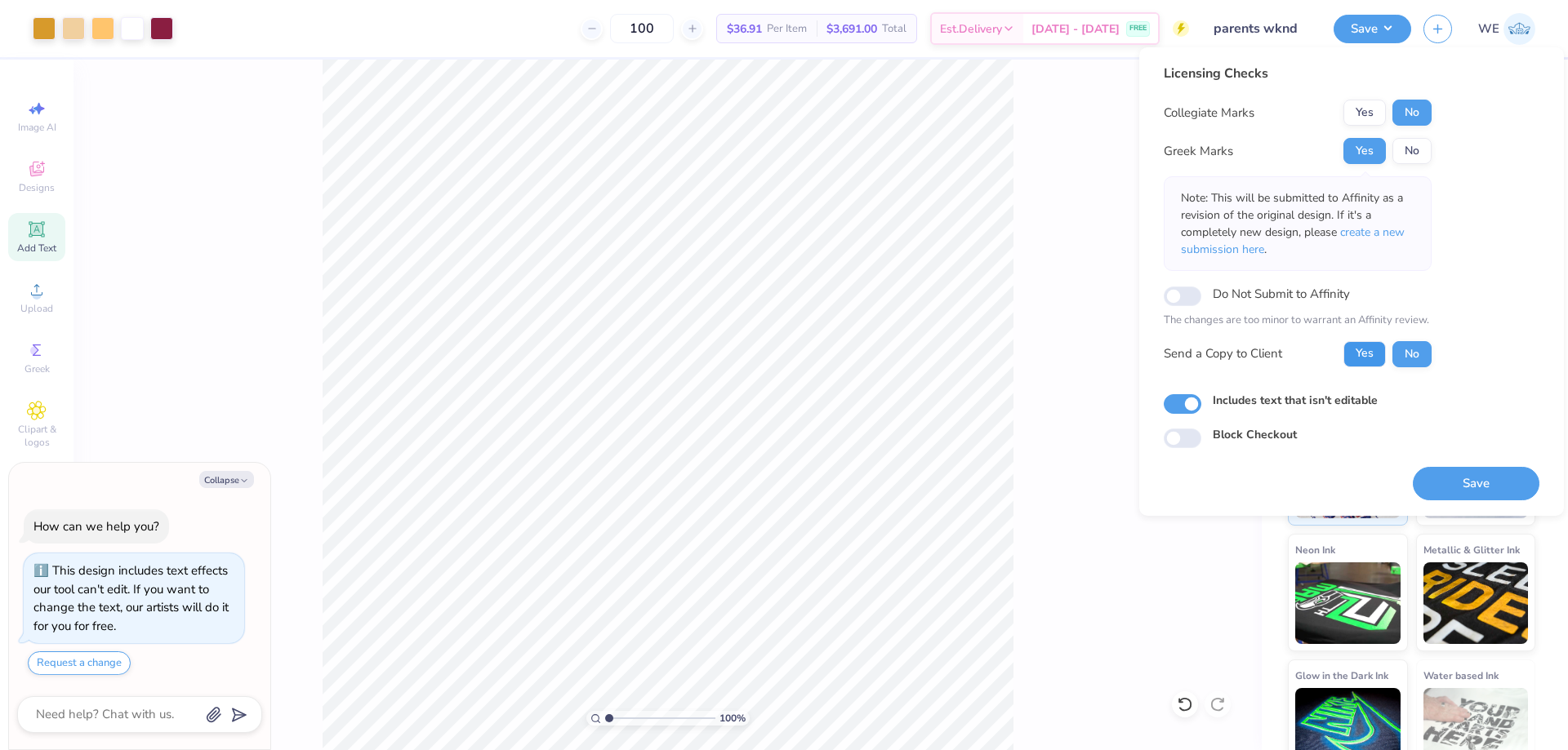
click at [1366, 355] on button "Yes" at bounding box center [1364, 354] width 43 height 26
click at [1039, 223] on div "100 % Front" at bounding box center [668, 404] width 1188 height 690
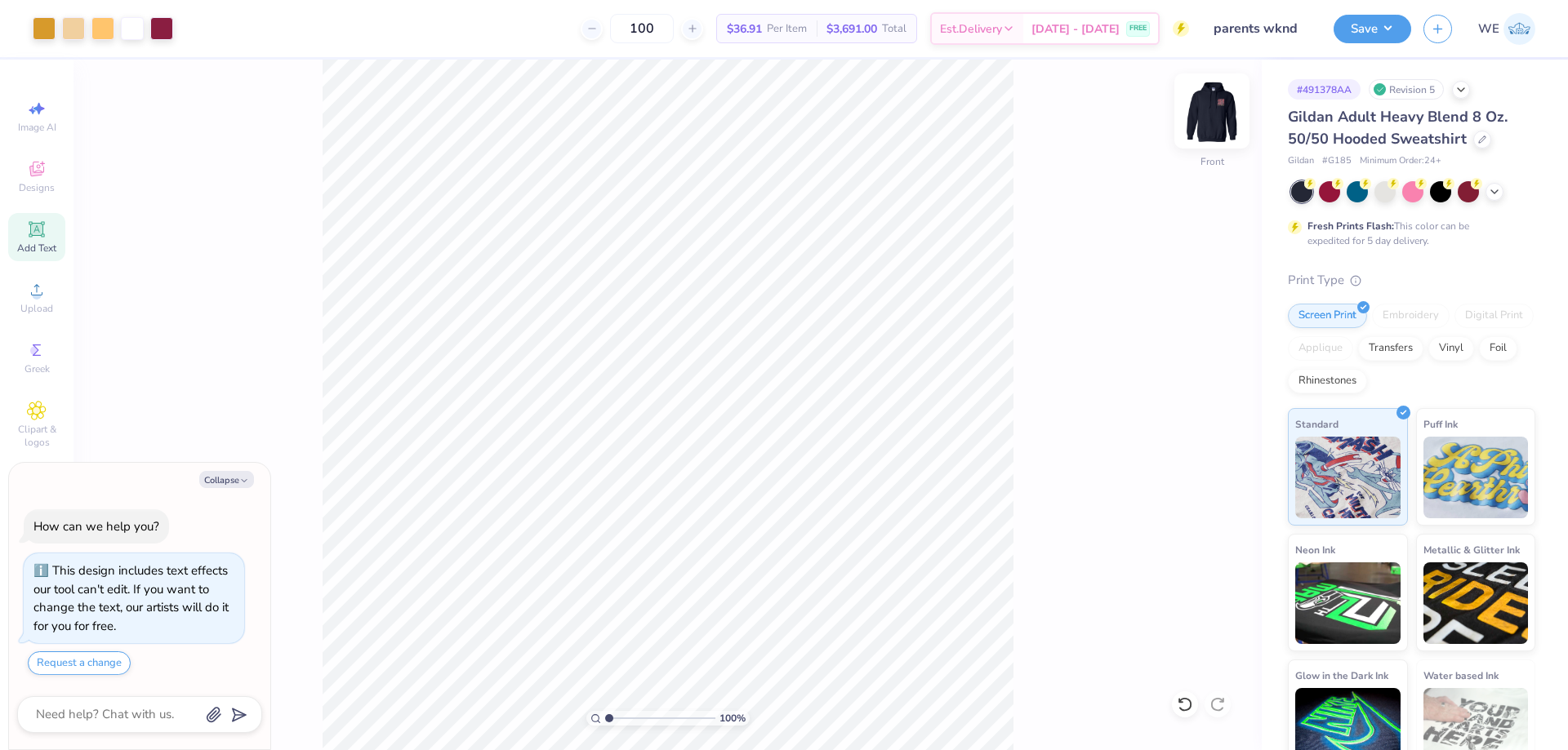
click at [1200, 99] on img at bounding box center [1211, 111] width 65 height 65
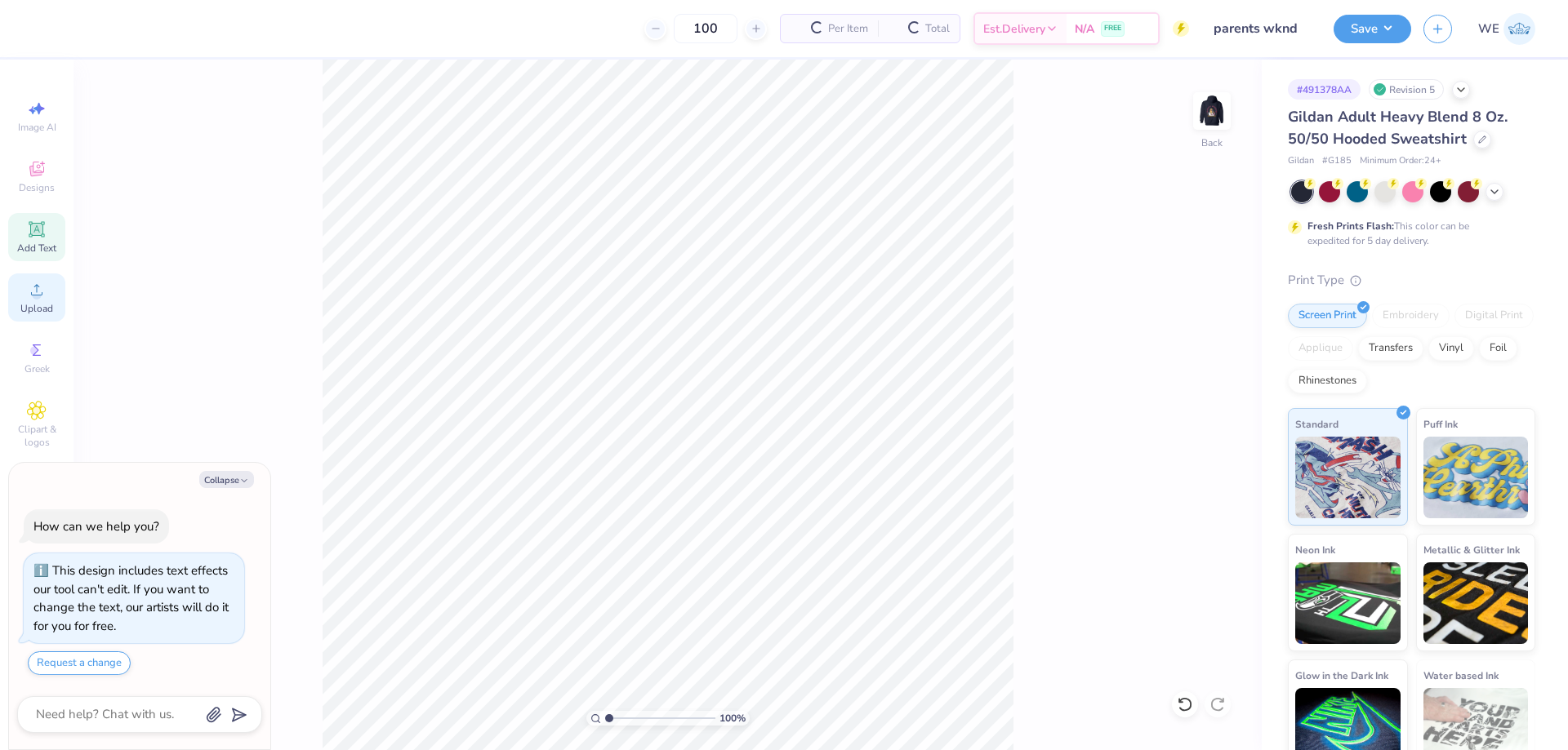
click at [45, 289] on icon at bounding box center [36, 289] width 19 height 19
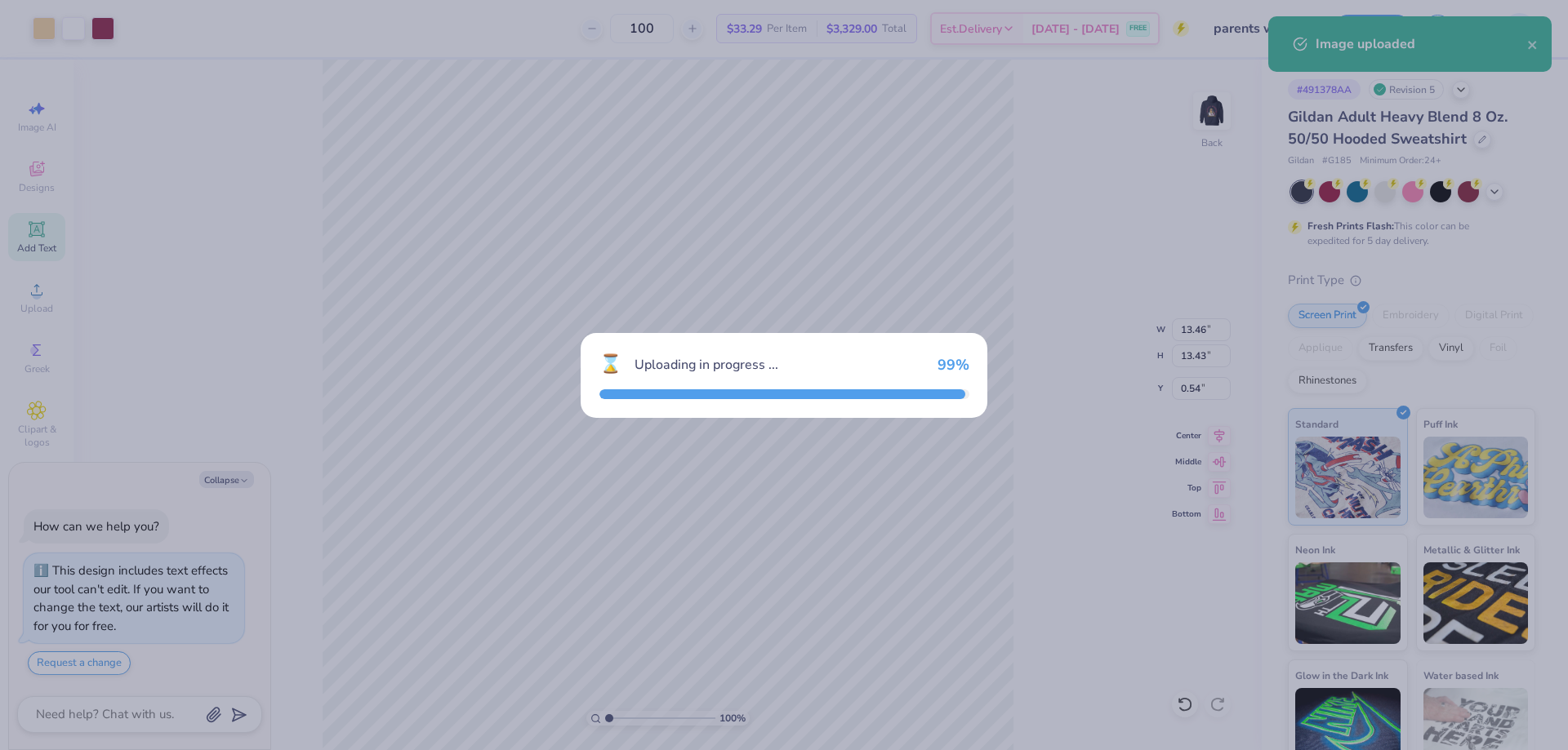
type textarea "x"
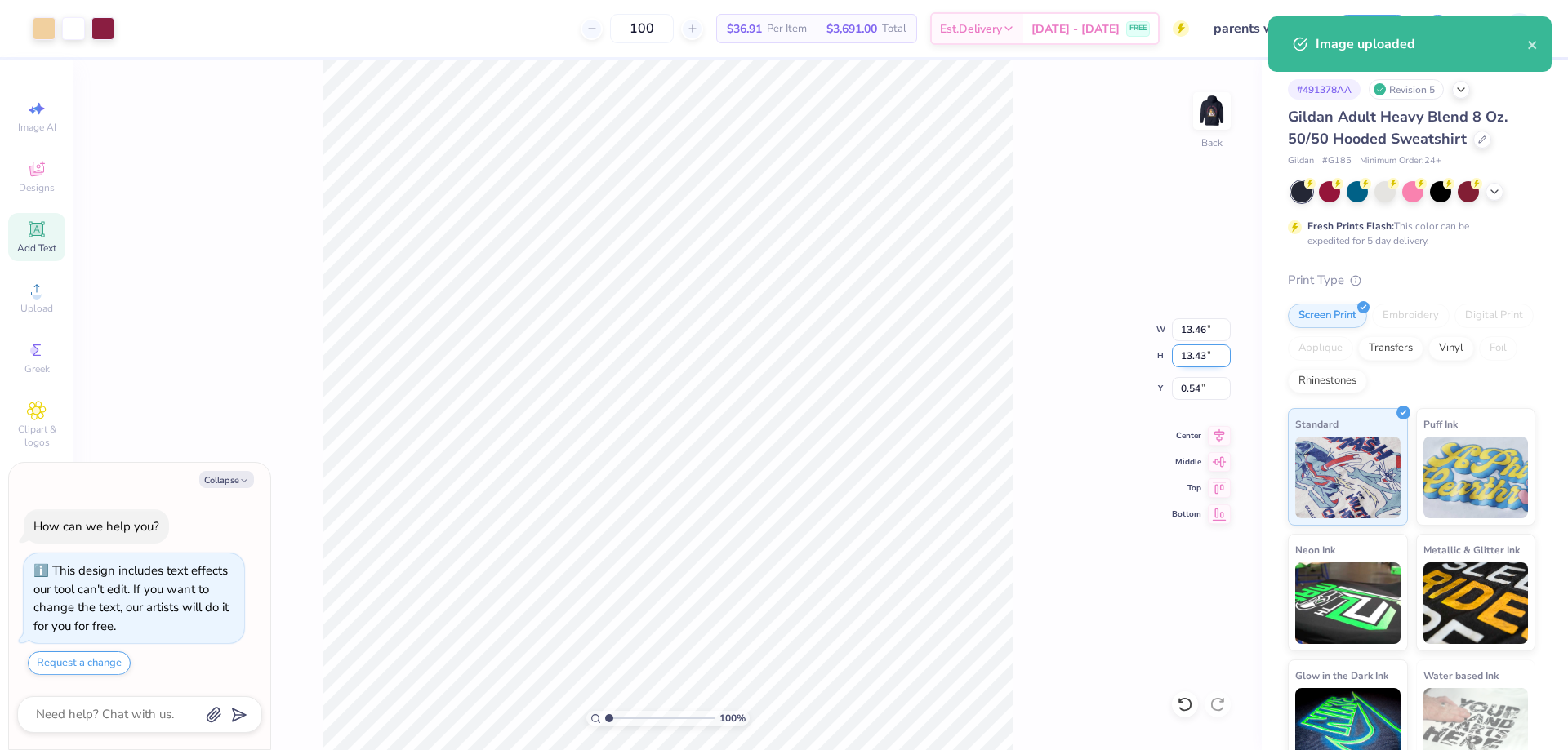
click at [1205, 356] on input "13.43" at bounding box center [1201, 356] width 59 height 23
type input "3.5"
type textarea "x"
type input "3.51"
type input "3.50"
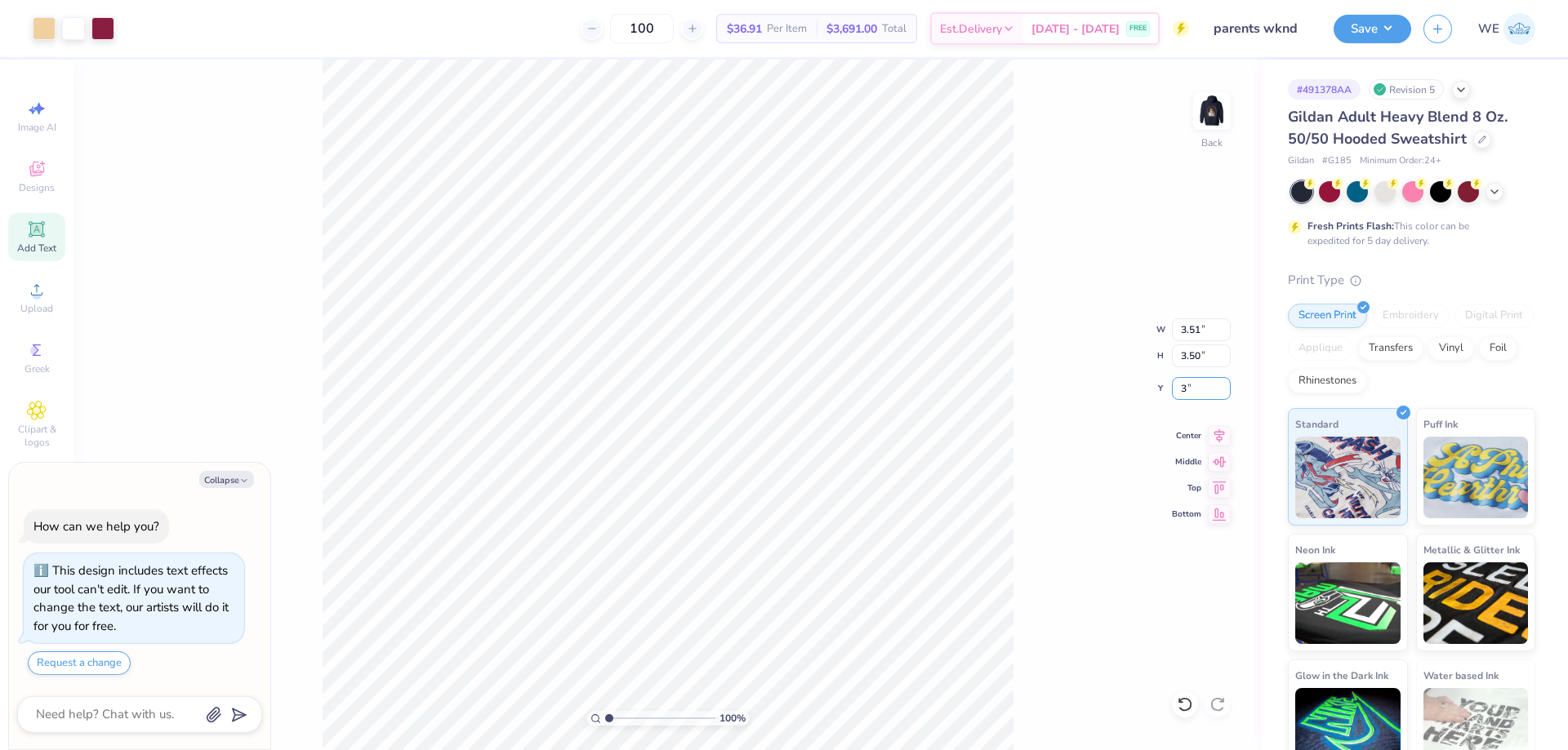
type input "3"
type textarea "x"
type input "3.00"
type textarea "x"
click at [1196, 393] on input "4.25" at bounding box center [1201, 388] width 59 height 23
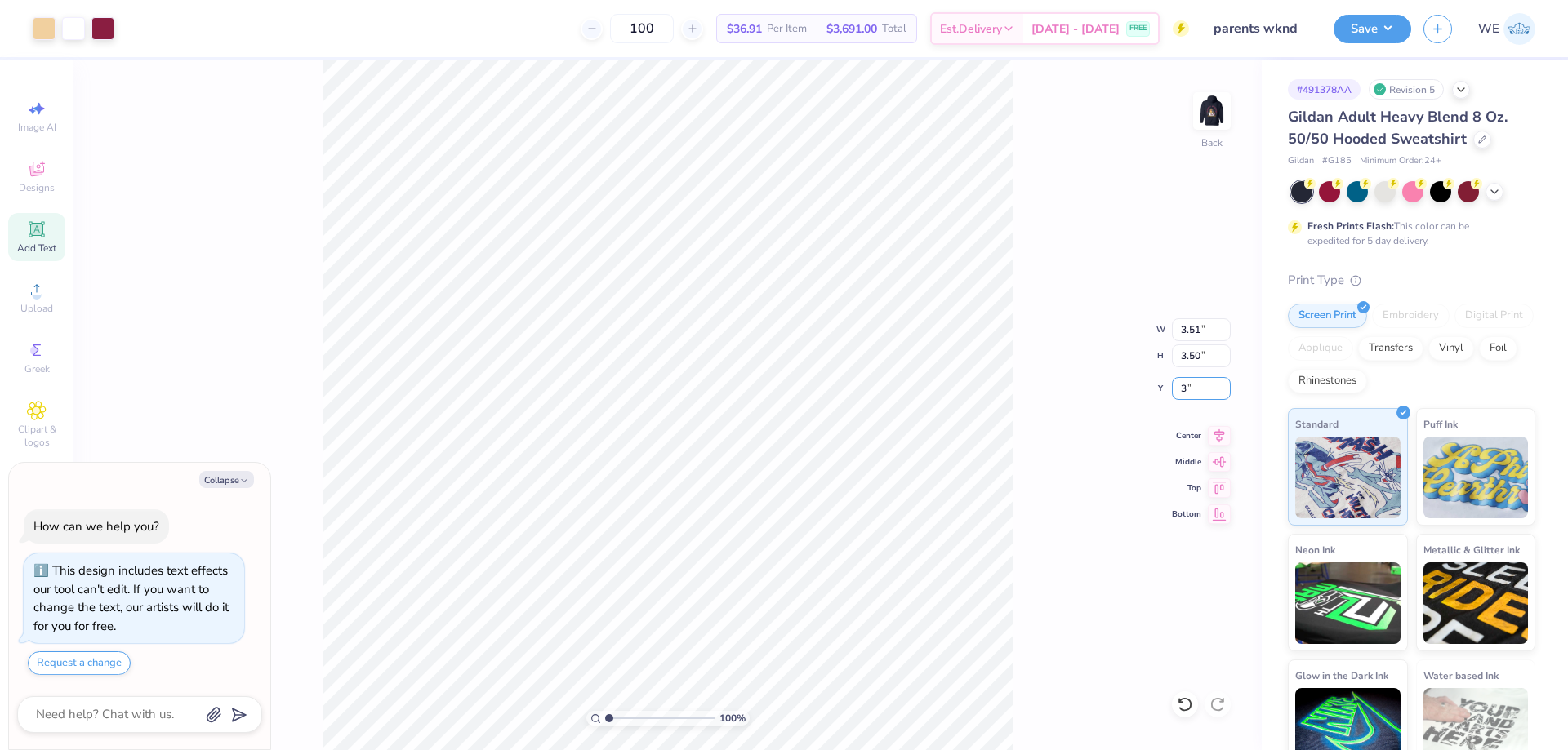
type input "3"
type textarea "x"
type input "3.00"
click at [1405, 20] on button "Save" at bounding box center [1372, 27] width 77 height 29
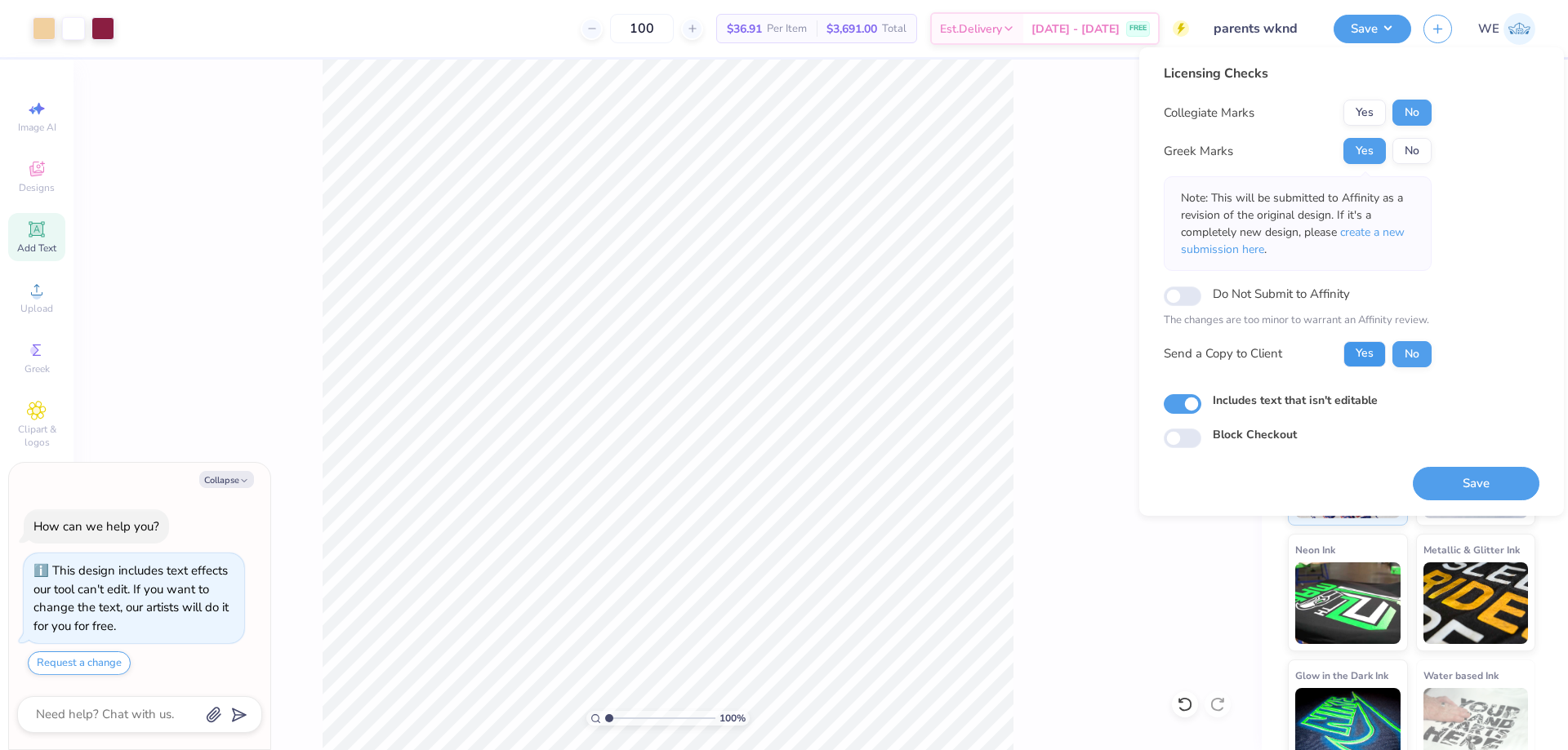
click at [1362, 362] on button "Yes" at bounding box center [1364, 354] width 43 height 26
click at [1460, 488] on button "Save" at bounding box center [1476, 484] width 127 height 34
type textarea "x"
